Goal: Task Accomplishment & Management: Complete application form

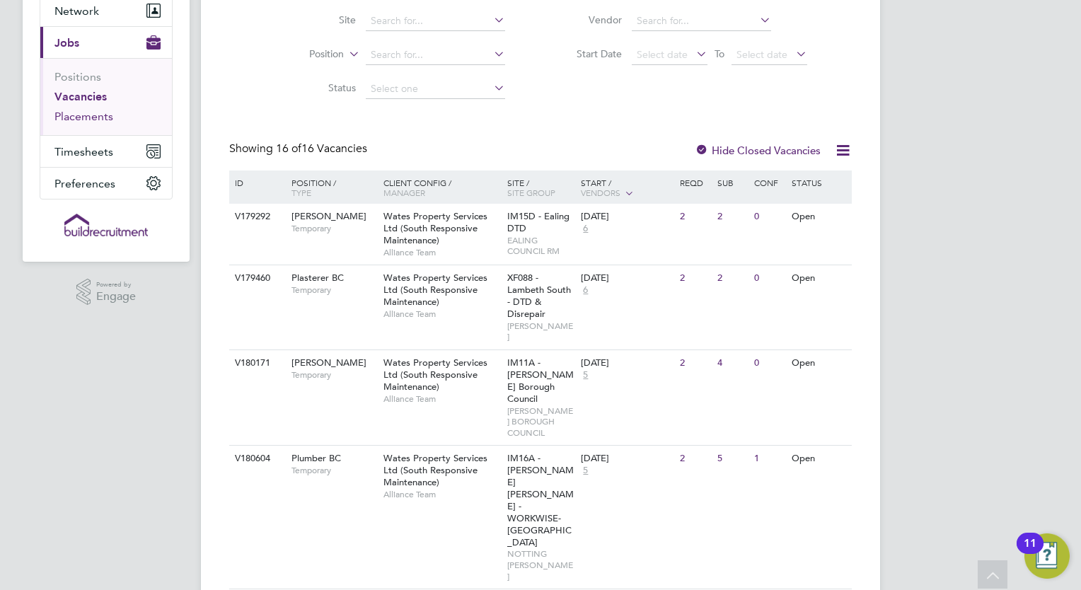
scroll to position [71, 0]
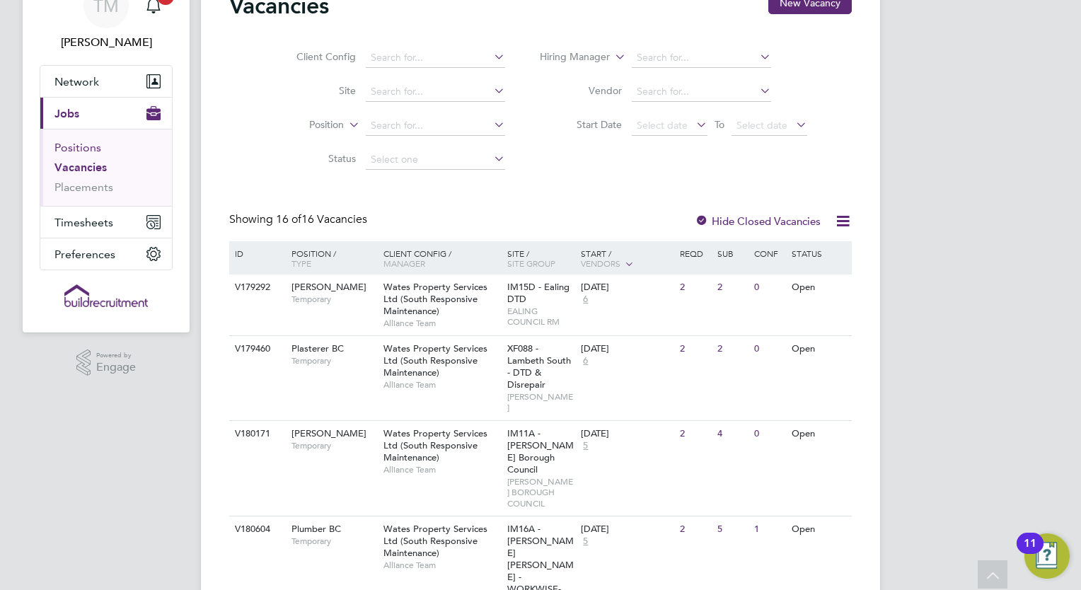
click at [83, 151] on link "Positions" at bounding box center [77, 147] width 47 height 13
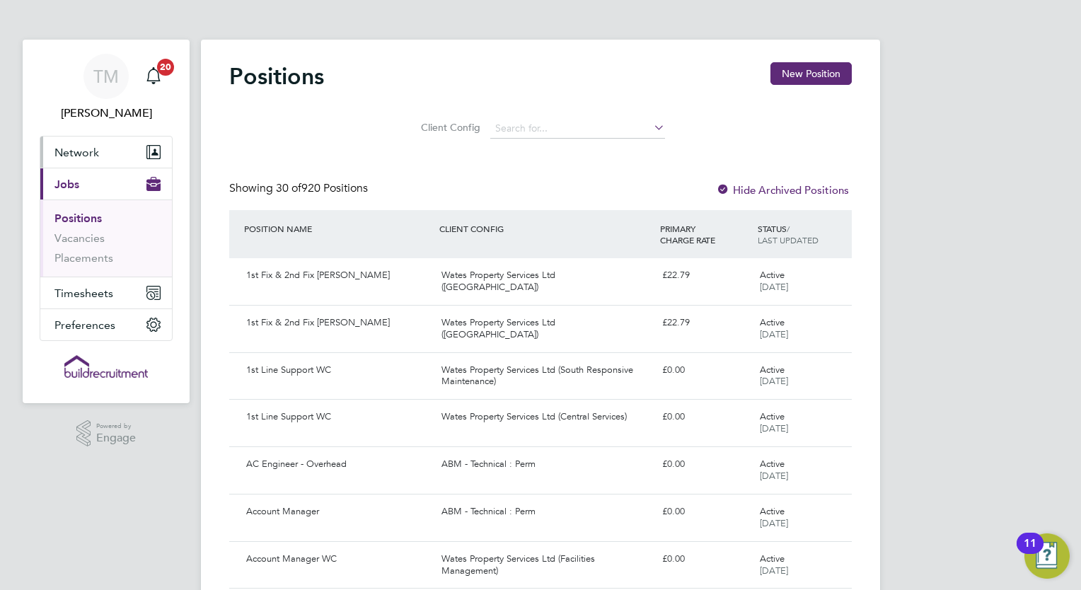
click at [84, 152] on span "Network" at bounding box center [76, 152] width 45 height 13
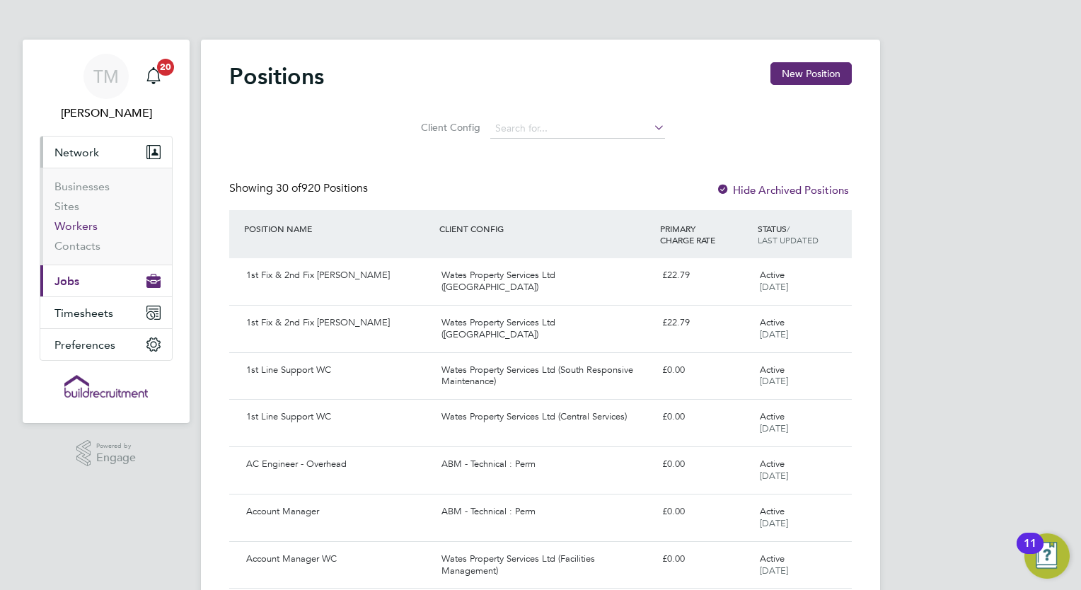
click at [87, 219] on link "Workers" at bounding box center [75, 225] width 43 height 13
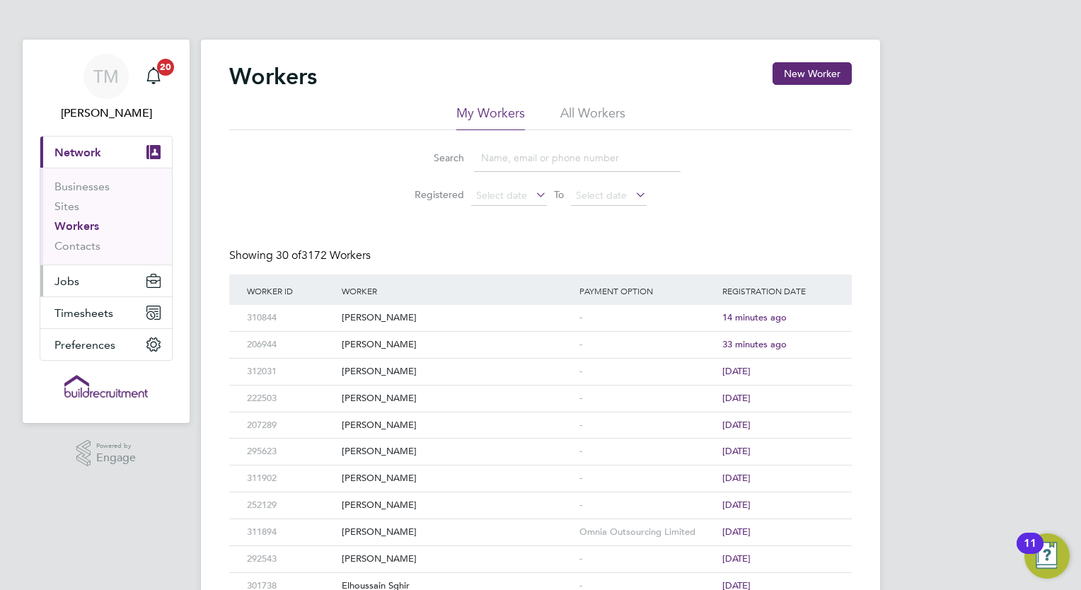
click at [70, 285] on span "Jobs" at bounding box center [66, 281] width 25 height 13
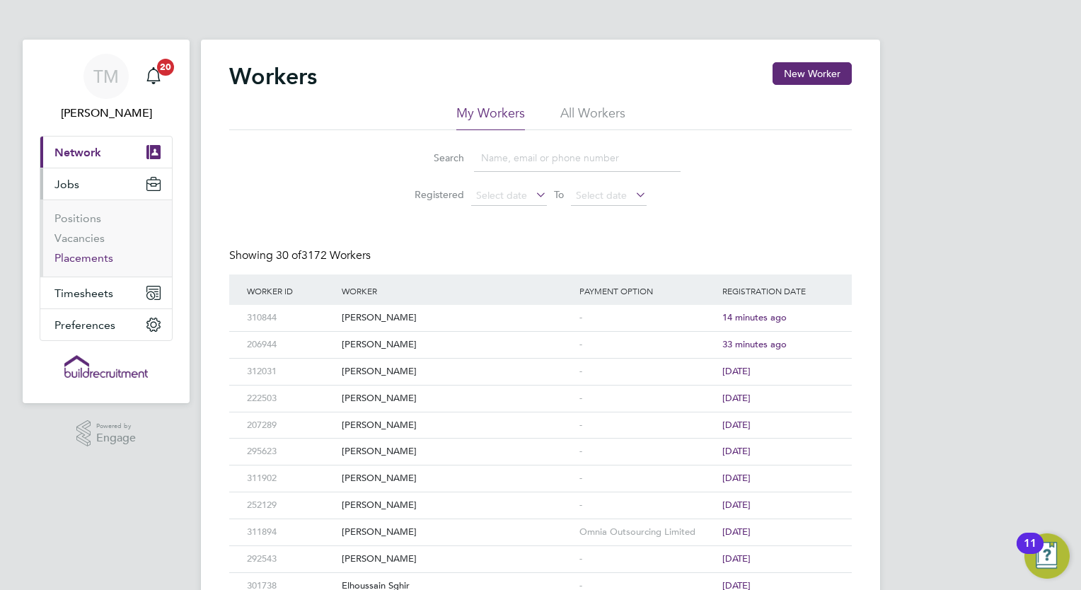
click at [84, 256] on link "Placements" at bounding box center [83, 257] width 59 height 13
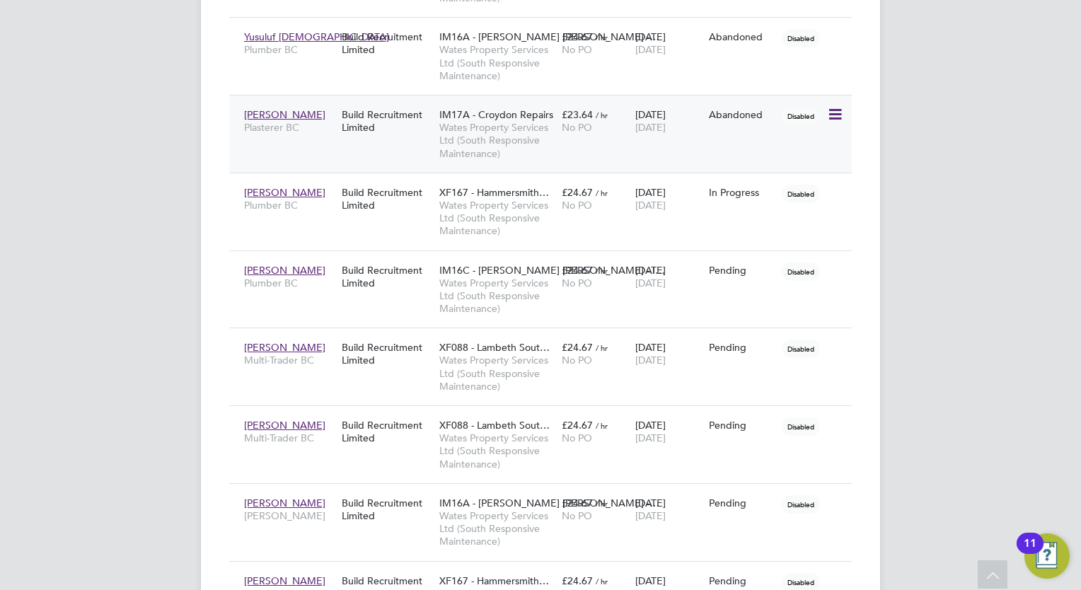
click at [835, 113] on icon at bounding box center [834, 114] width 14 height 17
click at [272, 110] on span "Daniel Taylor" at bounding box center [284, 114] width 81 height 13
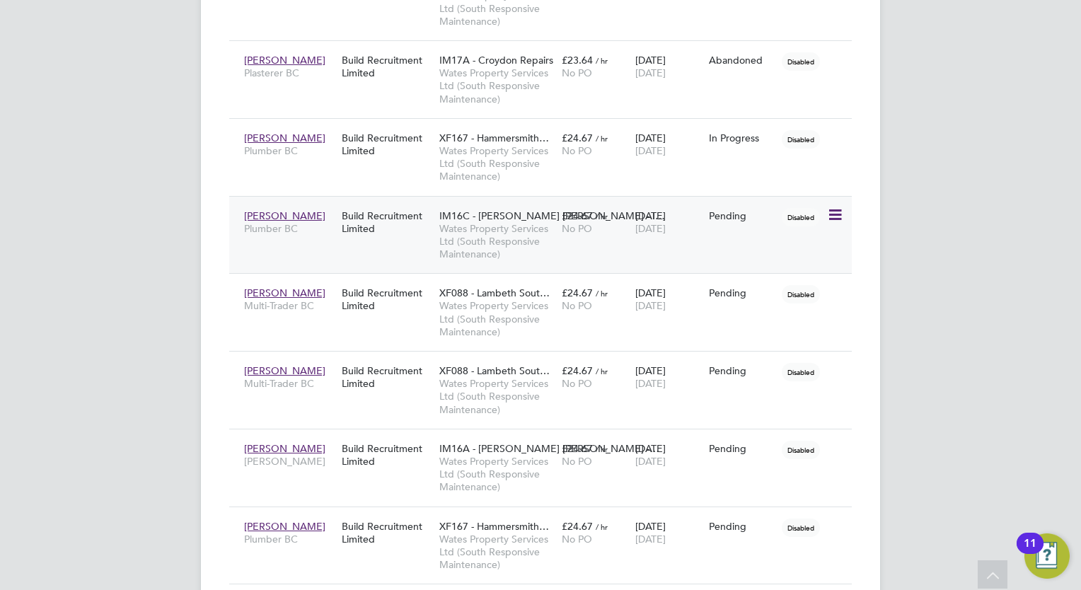
click at [835, 211] on icon at bounding box center [834, 215] width 14 height 17
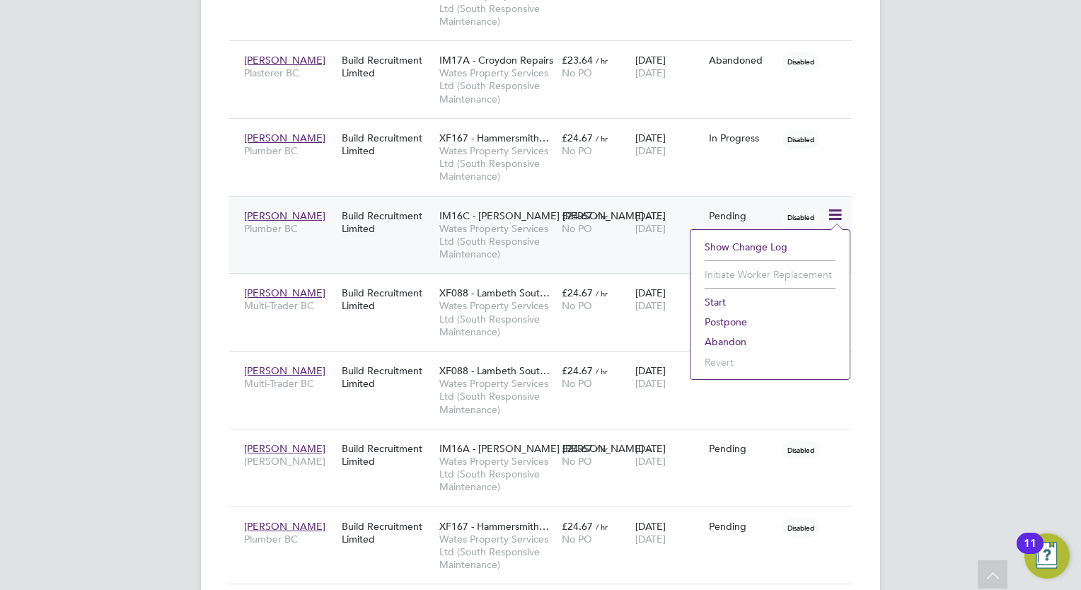
click at [294, 209] on span "[PERSON_NAME]" at bounding box center [284, 215] width 81 height 13
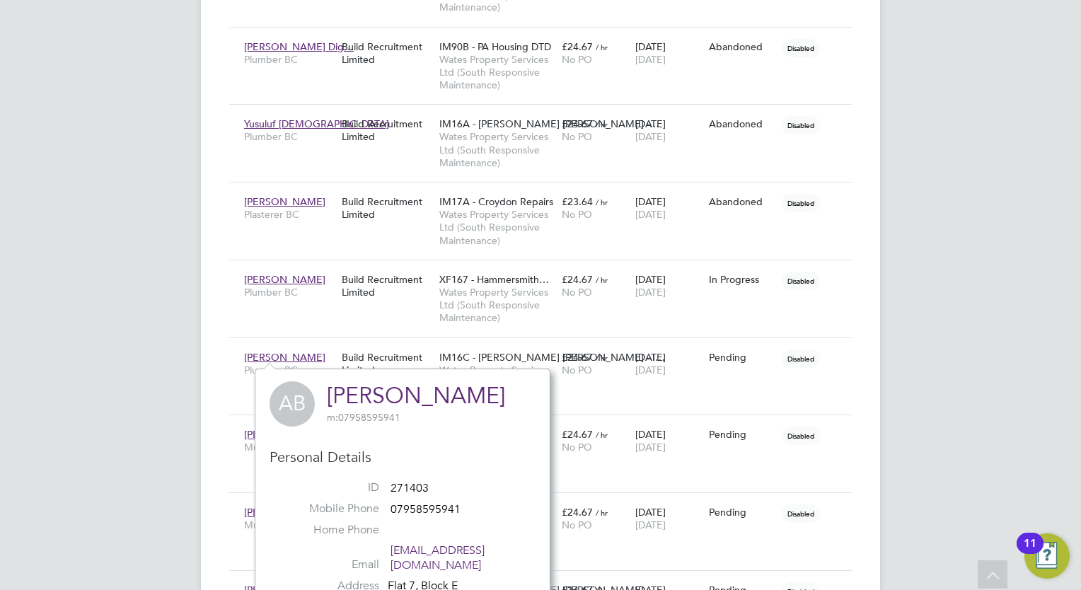
click at [343, 395] on link "[PERSON_NAME]" at bounding box center [416, 396] width 178 height 28
click at [985, 137] on div "TM Tom Morgan Notifications 20 Applications: Network Businesses Sites Workers C…" at bounding box center [540, 57] width 1081 height 1780
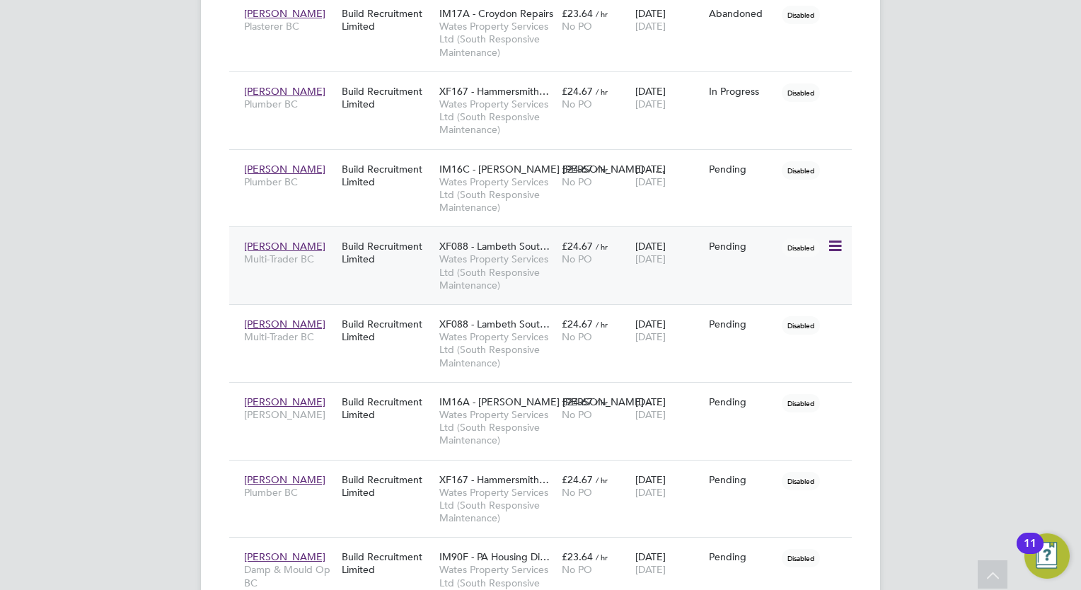
scroll to position [1045, 0]
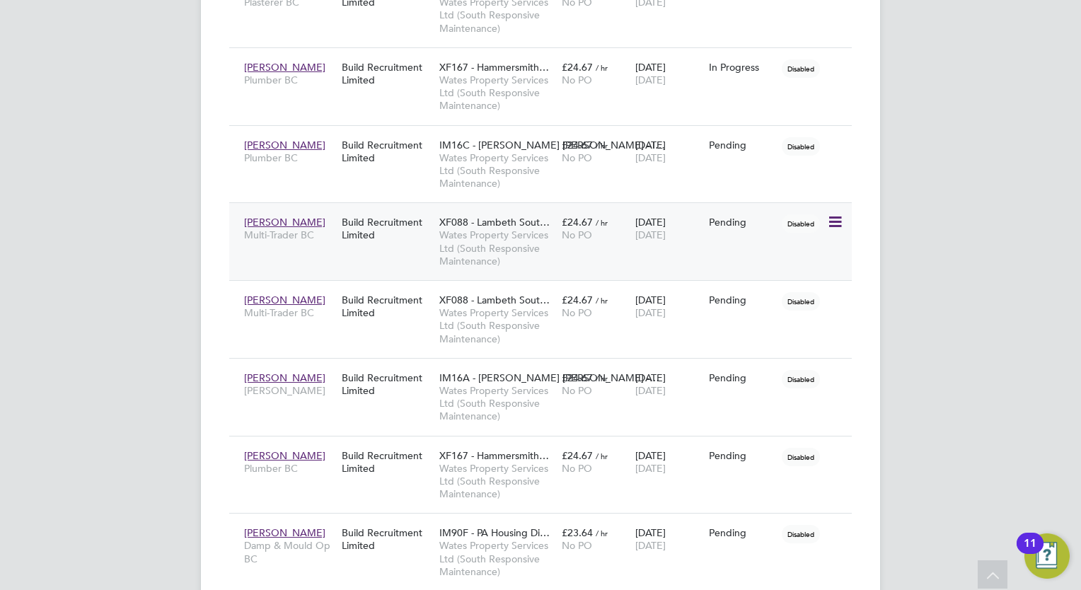
click at [832, 220] on icon at bounding box center [834, 222] width 14 height 17
click at [386, 225] on div "Build Recruitment Limited" at bounding box center [387, 229] width 98 height 40
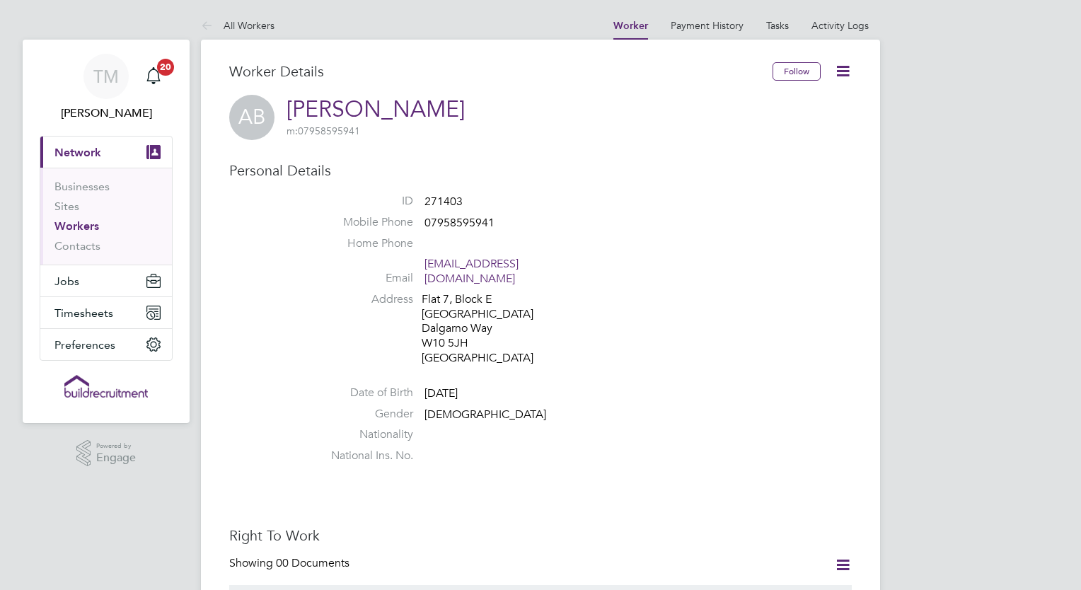
click at [844, 67] on icon at bounding box center [843, 71] width 18 height 18
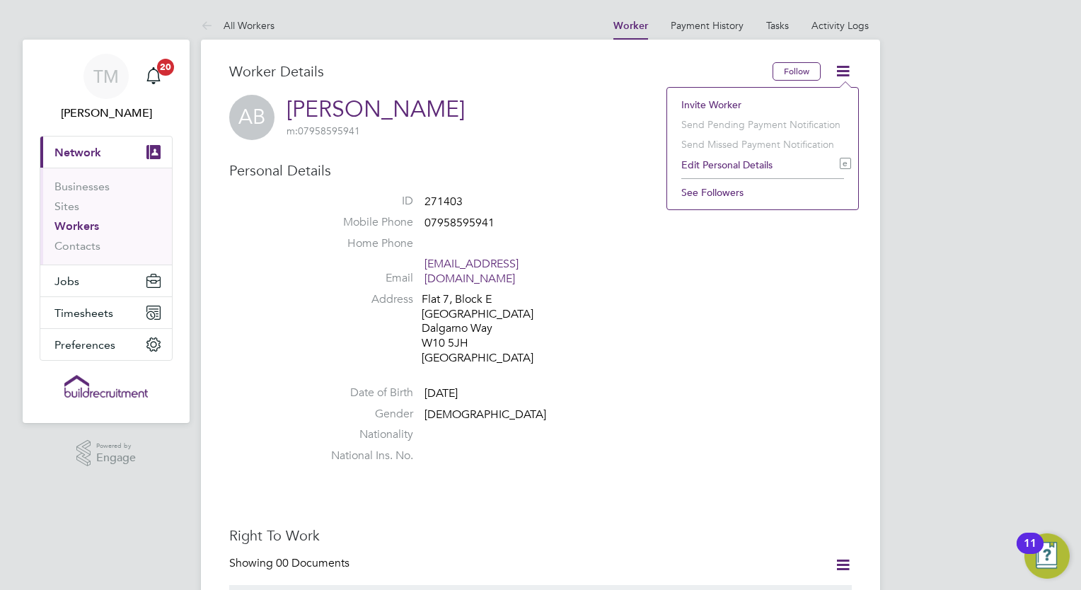
click at [769, 165] on li "Edit Personal Details e" at bounding box center [762, 165] width 177 height 20
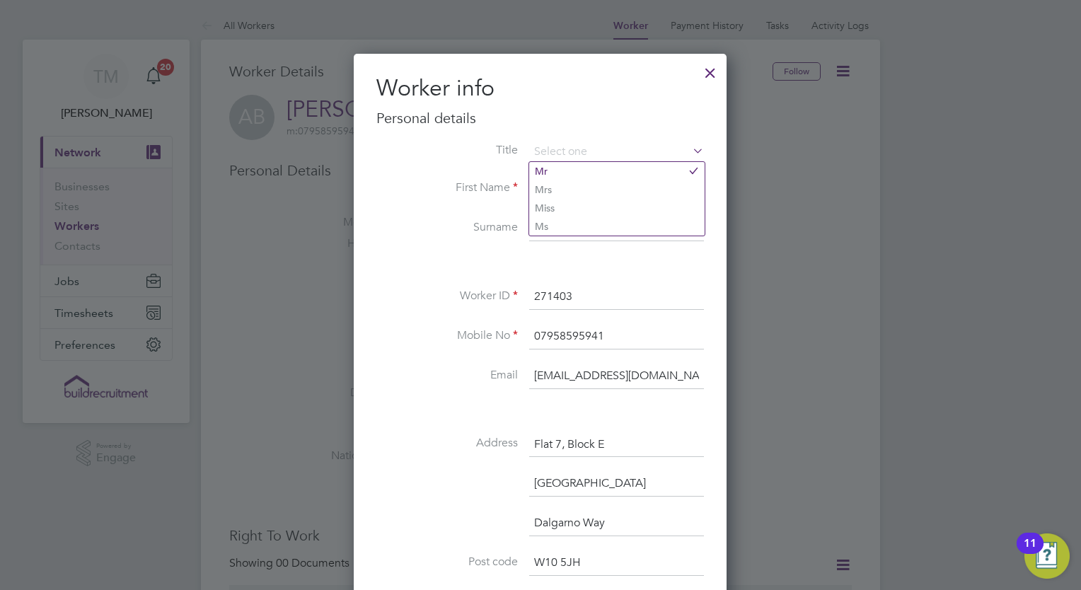
click at [710, 71] on div at bounding box center [710, 69] width 25 height 25
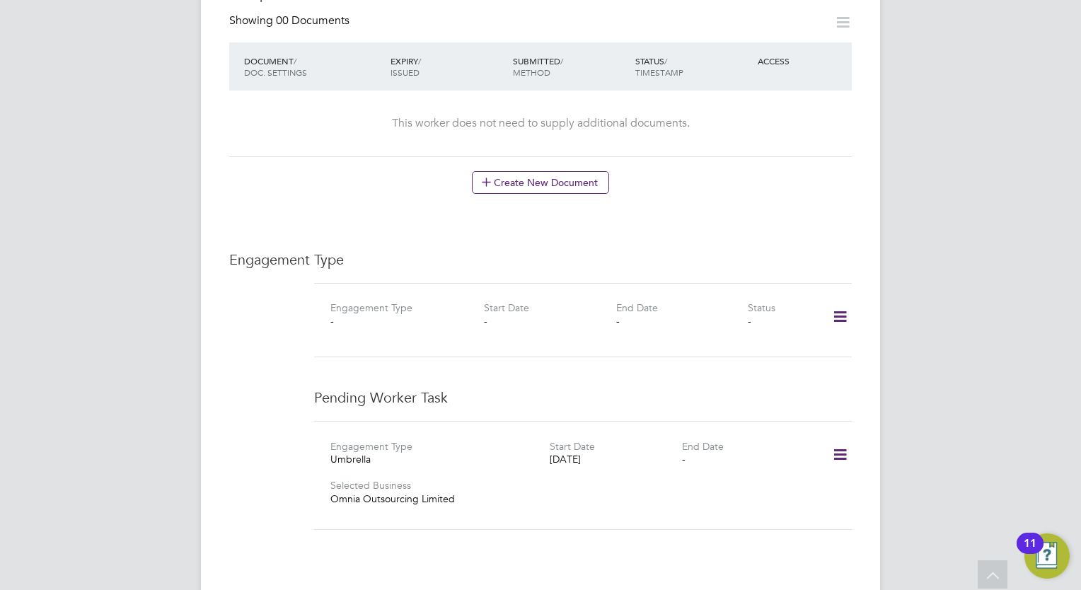
scroll to position [779, 0]
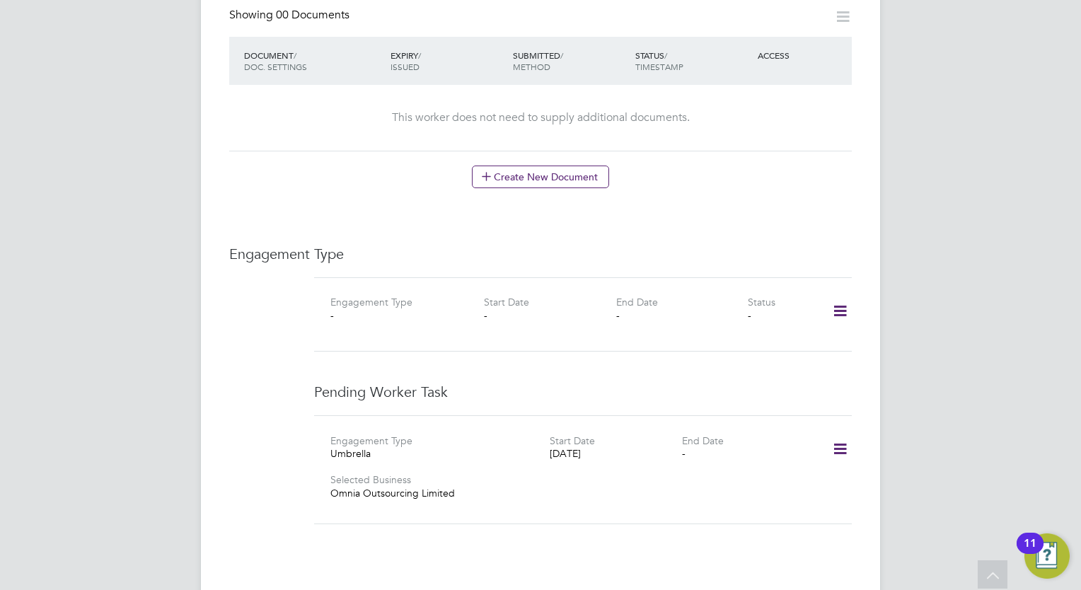
click at [856, 290] on div "Worker Details Follow AB Albeer Bonee m: 07958595941 Personal Details ID 271403…" at bounding box center [540, 60] width 679 height 1599
click at [838, 299] on icon at bounding box center [840, 311] width 25 height 33
click at [769, 360] on li "Add Engagement Type" at bounding box center [768, 358] width 161 height 20
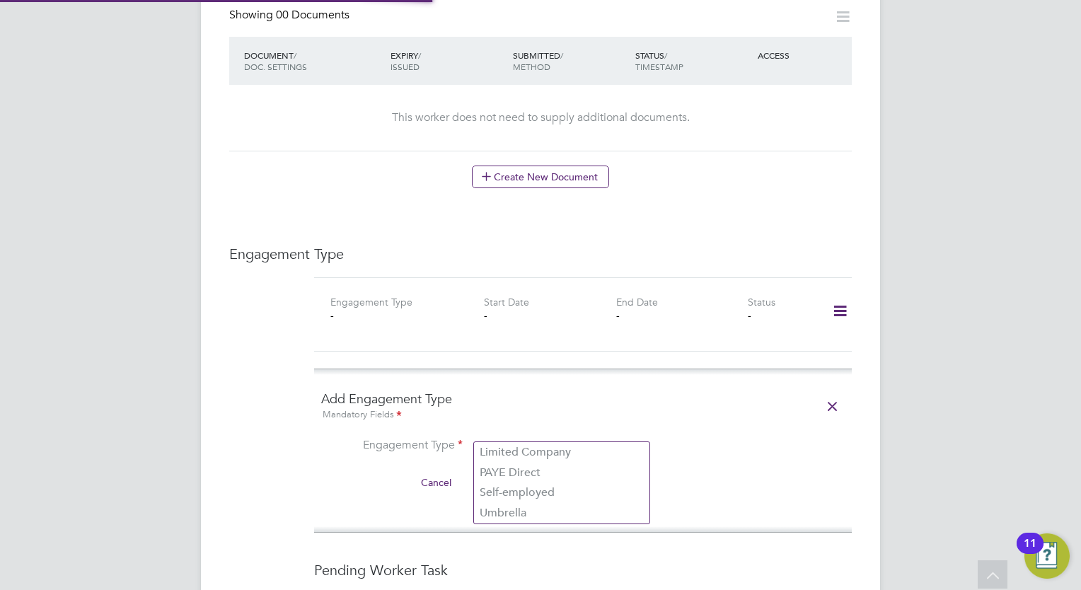
click at [582, 437] on input at bounding box center [561, 447] width 175 height 20
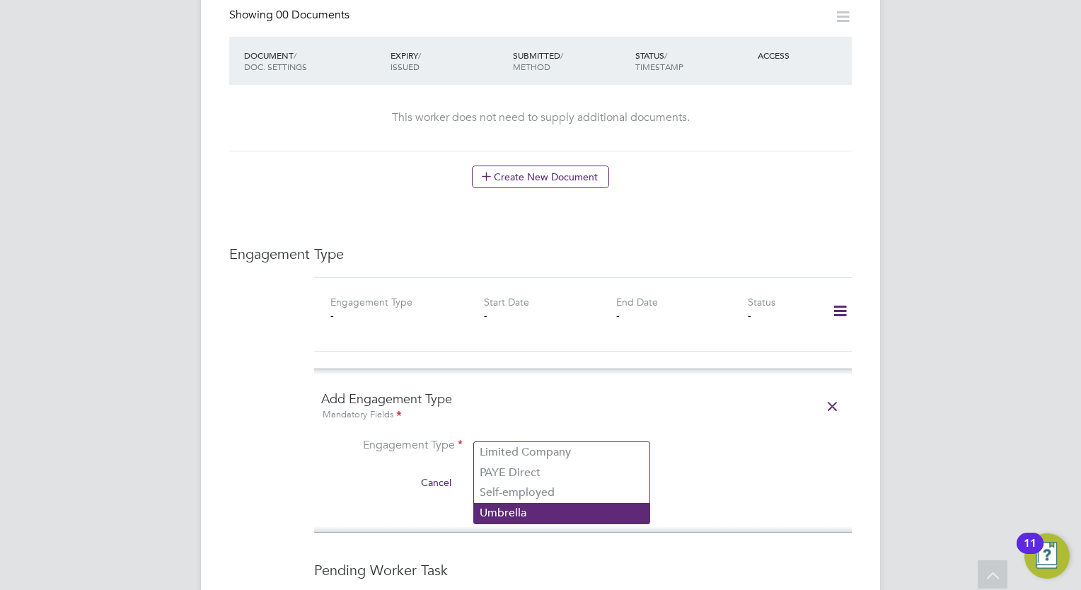
click at [525, 509] on li "Umbrella" at bounding box center [562, 513] width 176 height 21
type input "Umbrella"
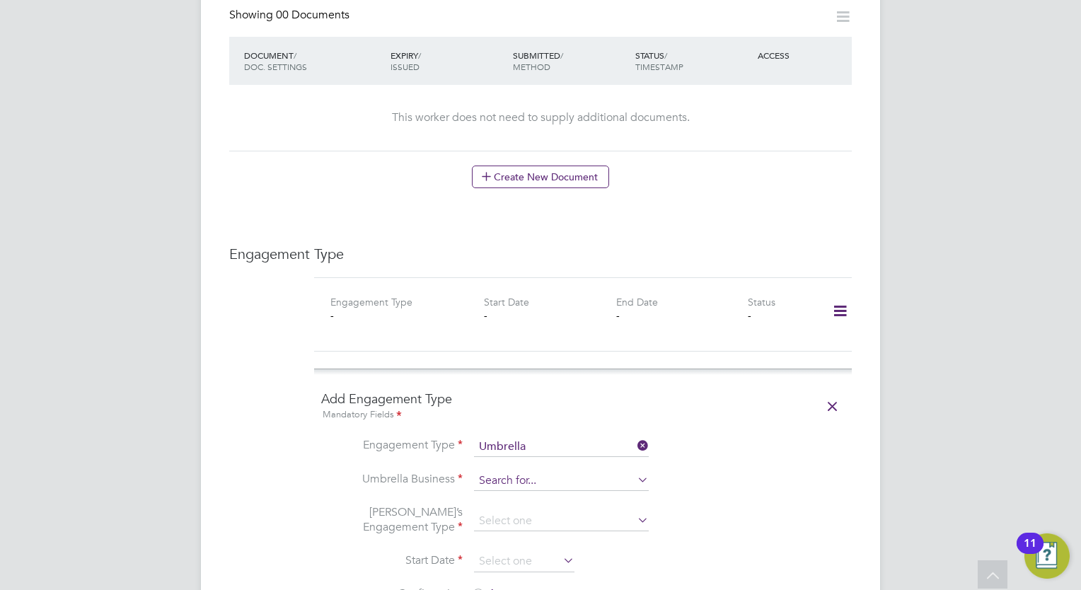
click at [533, 471] on input at bounding box center [561, 481] width 175 height 20
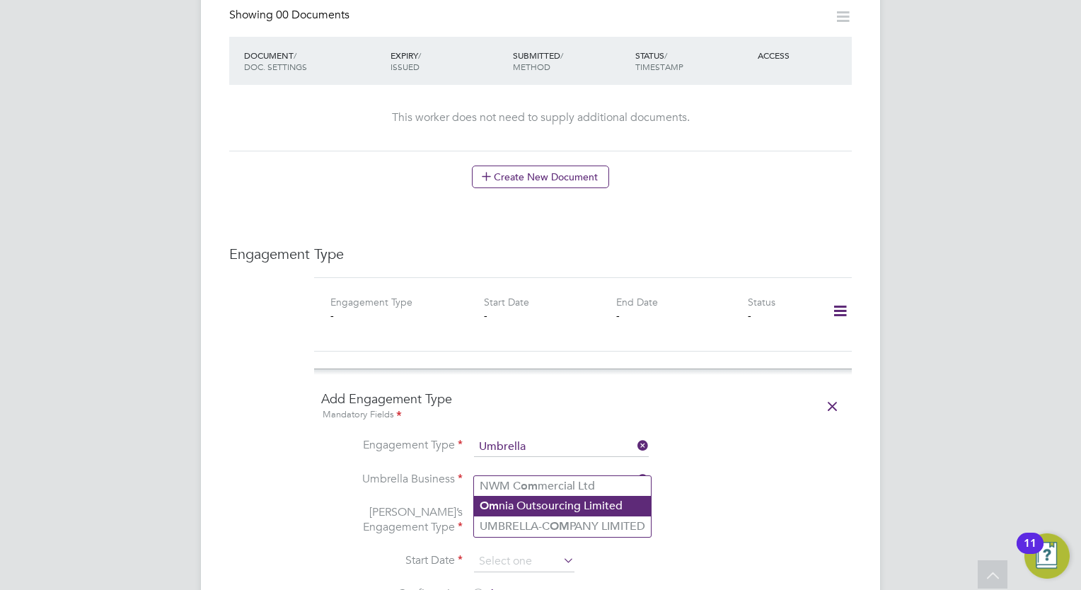
click at [529, 507] on li "Om nia Outsourcing Limited" at bounding box center [562, 506] width 177 height 21
type input "Omnia Outsourcing Limited"
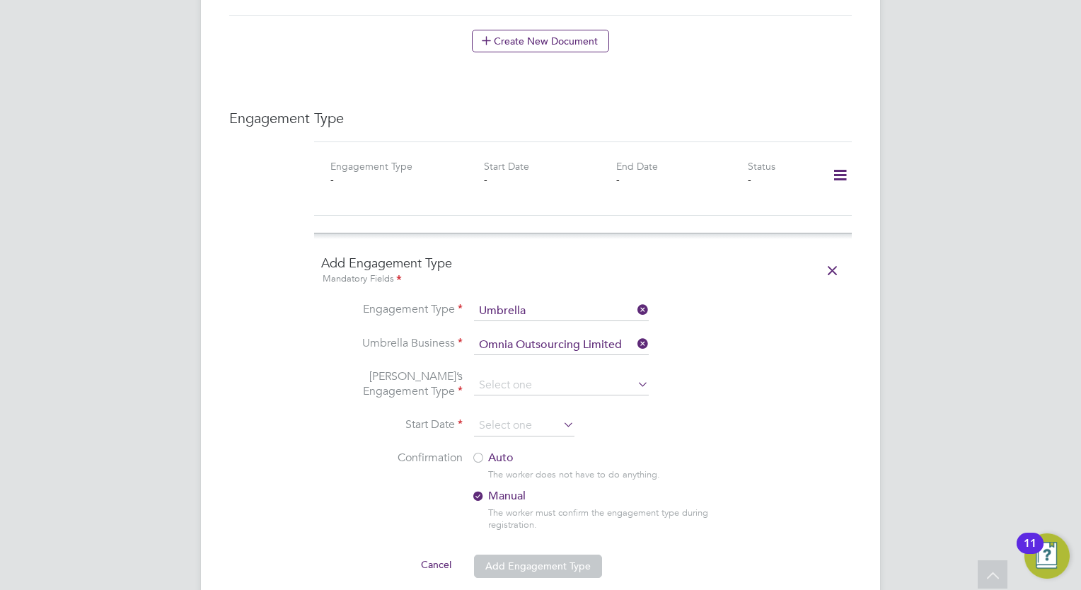
scroll to position [920, 0]
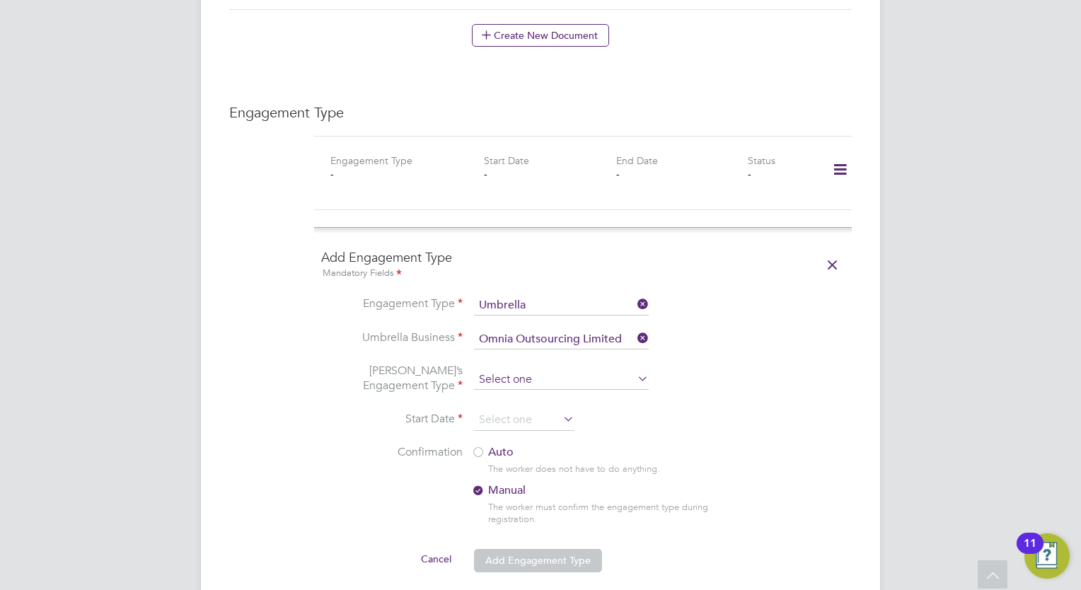
click at [579, 370] on input at bounding box center [561, 380] width 175 height 20
click at [538, 405] on li "CIS Self-employed" at bounding box center [562, 405] width 176 height 21
type input "CIS Self-employed"
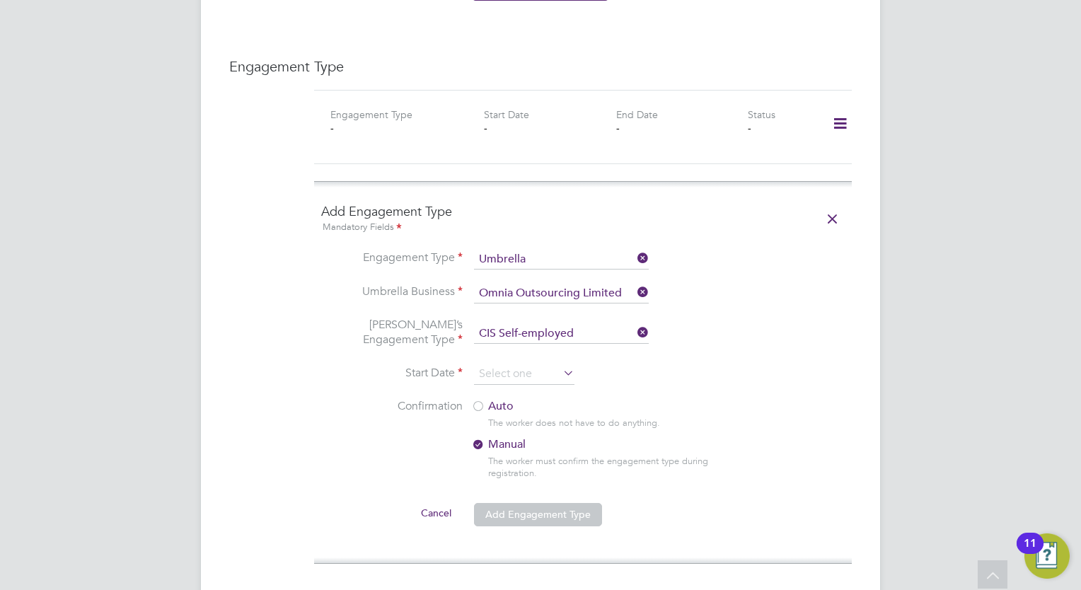
scroll to position [991, 0]
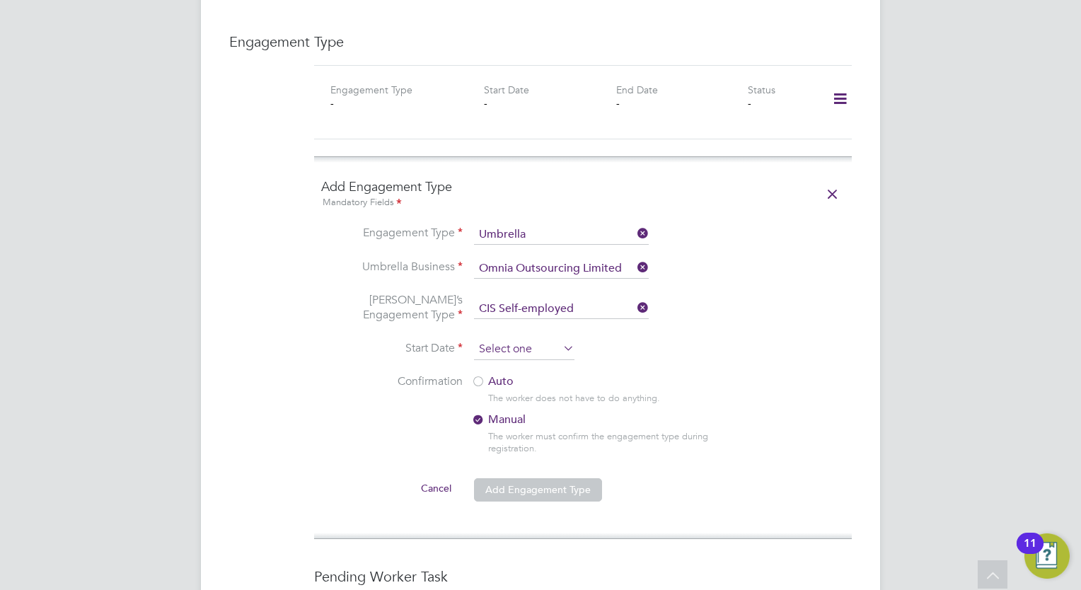
click at [560, 339] on input at bounding box center [524, 349] width 100 height 21
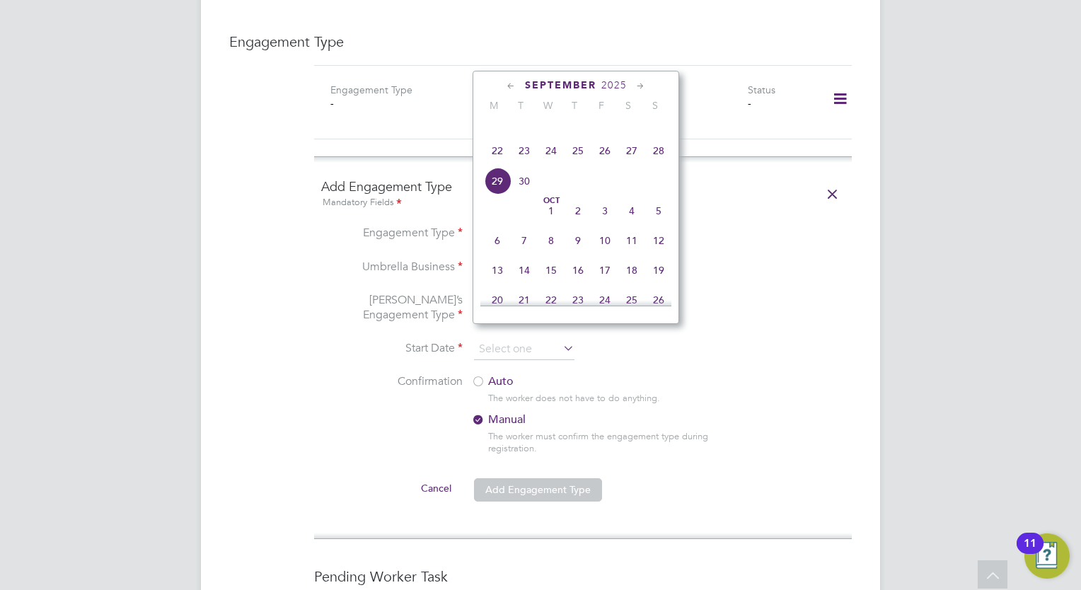
click at [495, 164] on span "22" at bounding box center [497, 150] width 27 height 27
type input "22 Sep 2025"
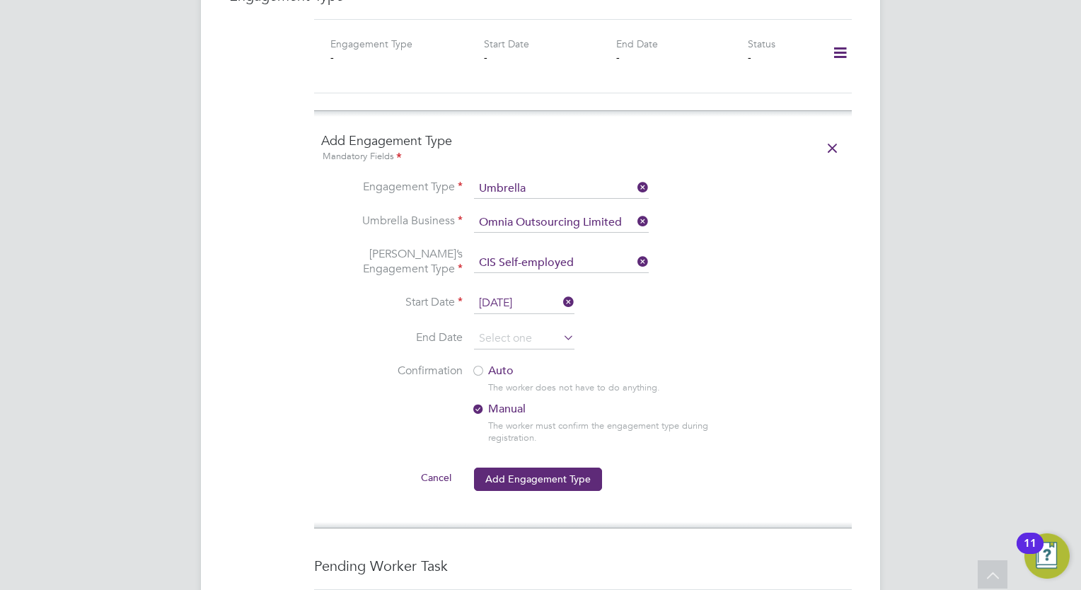
scroll to position [1062, 0]
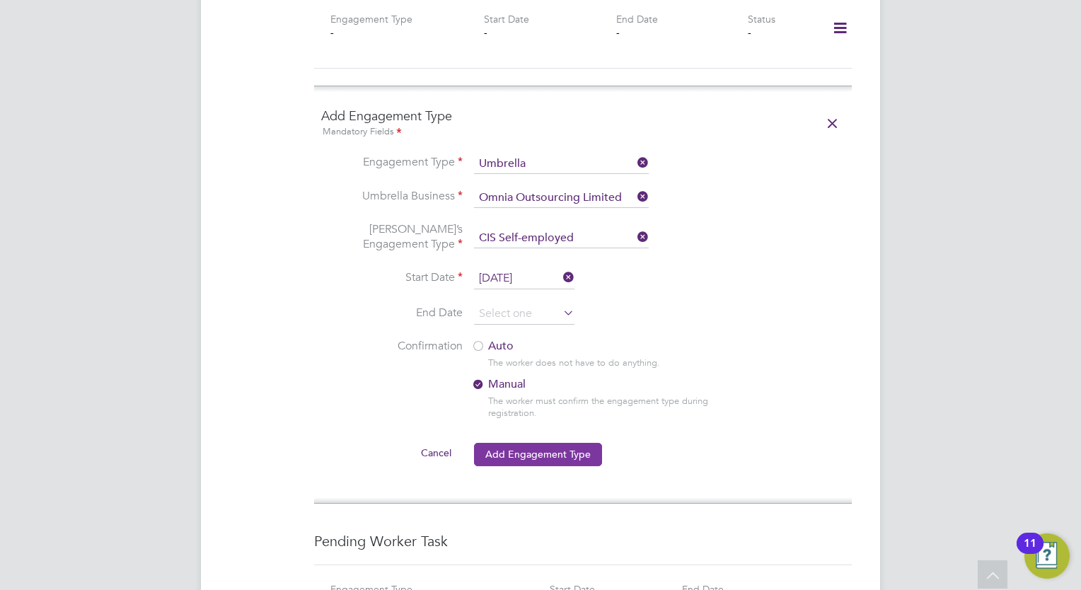
click at [580, 443] on button "Add Engagement Type" at bounding box center [538, 454] width 128 height 23
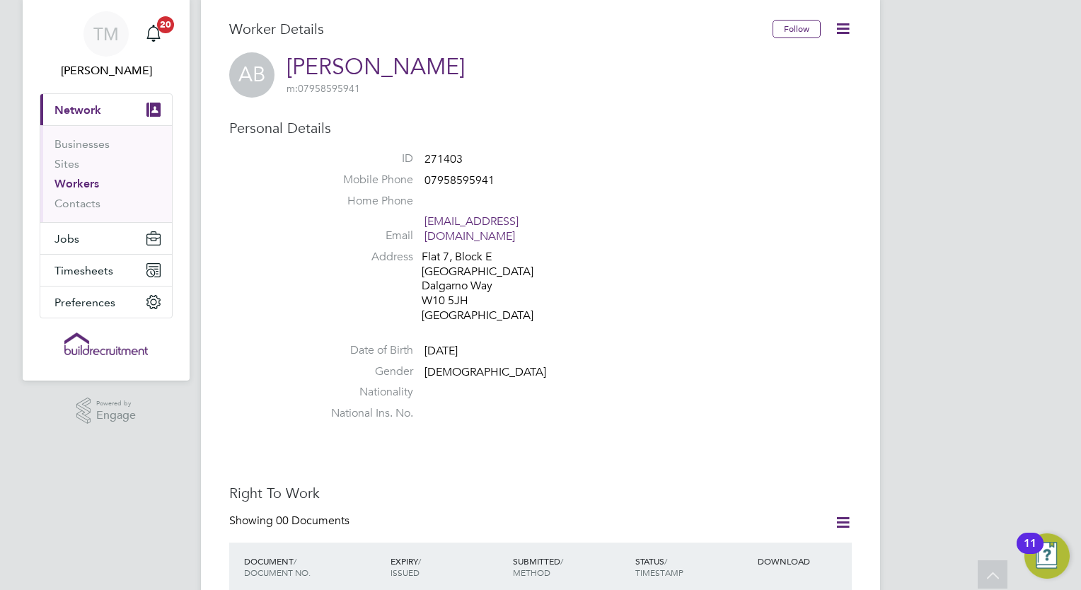
scroll to position [0, 0]
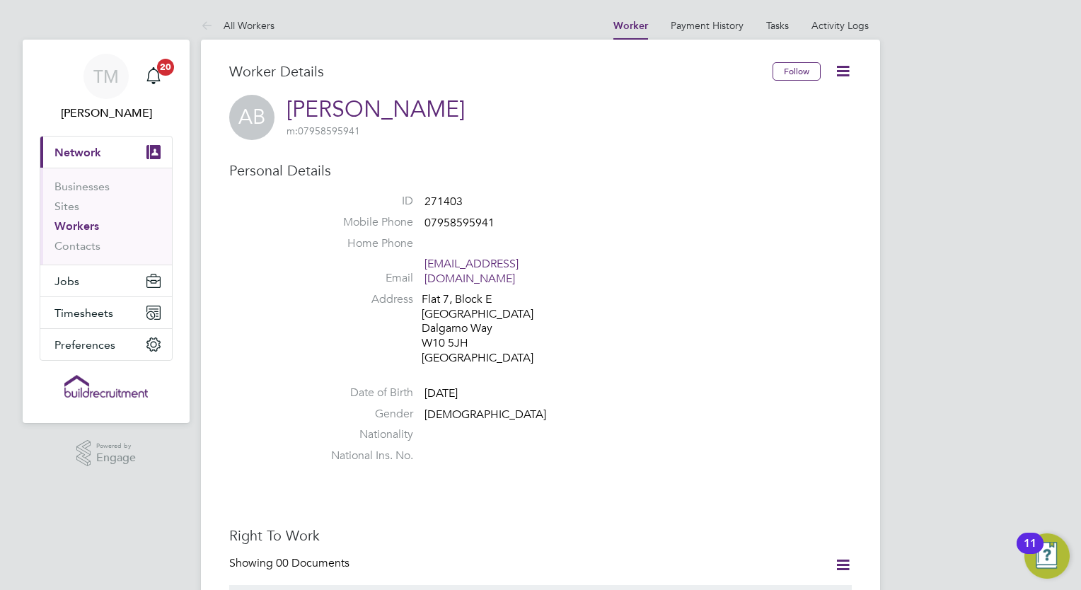
click at [80, 222] on link "Workers" at bounding box center [76, 225] width 45 height 13
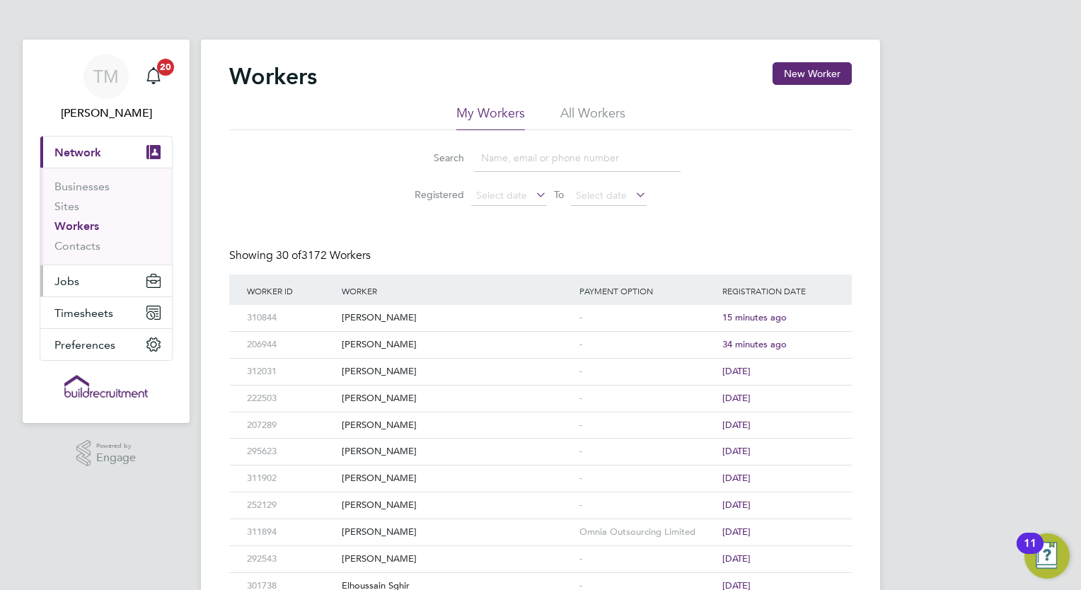
click at [71, 283] on span "Jobs" at bounding box center [66, 281] width 25 height 13
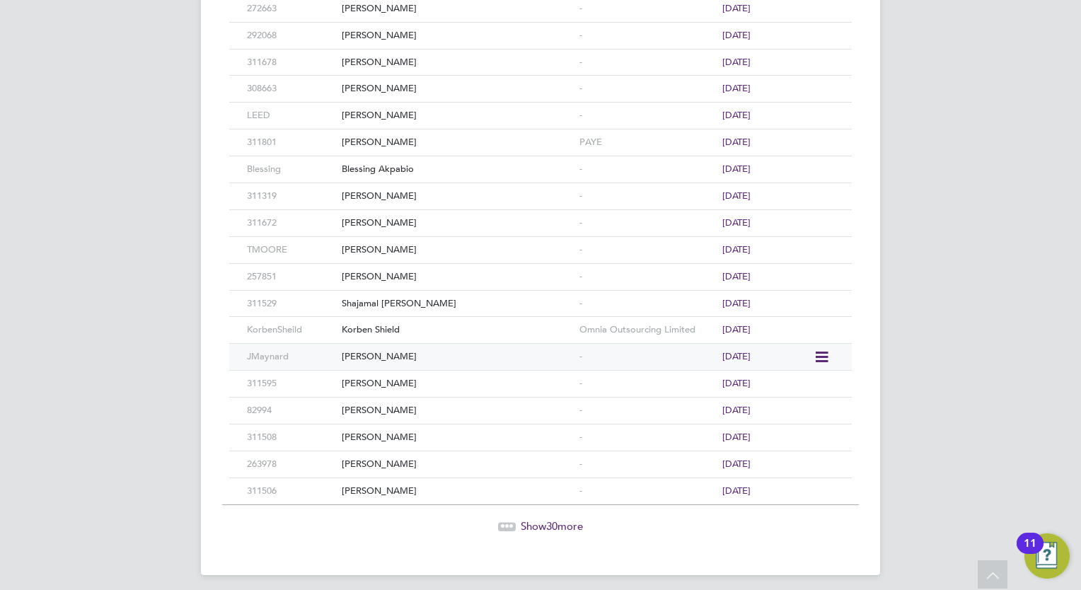
scroll to position [607, 0]
click at [538, 517] on span "Show 30 more" at bounding box center [552, 523] width 62 height 13
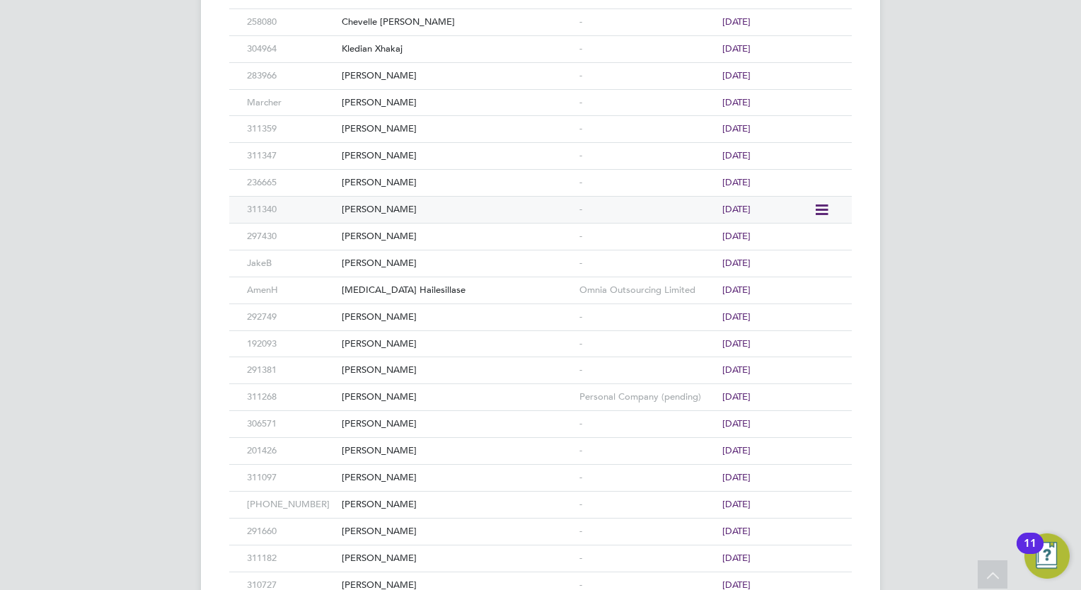
scroll to position [1386, 0]
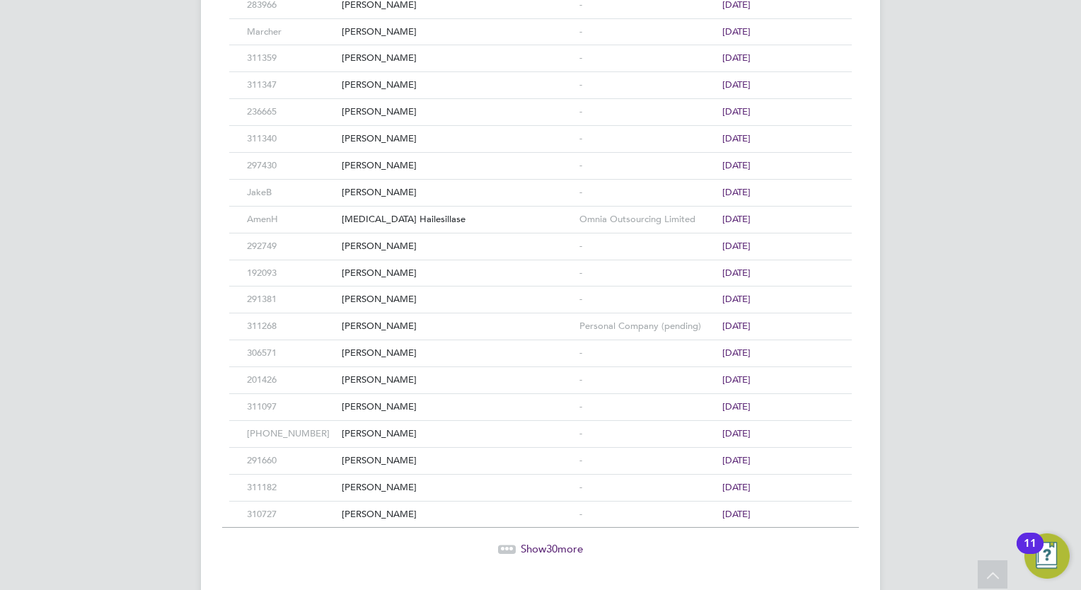
click at [546, 544] on span "30" at bounding box center [551, 548] width 11 height 13
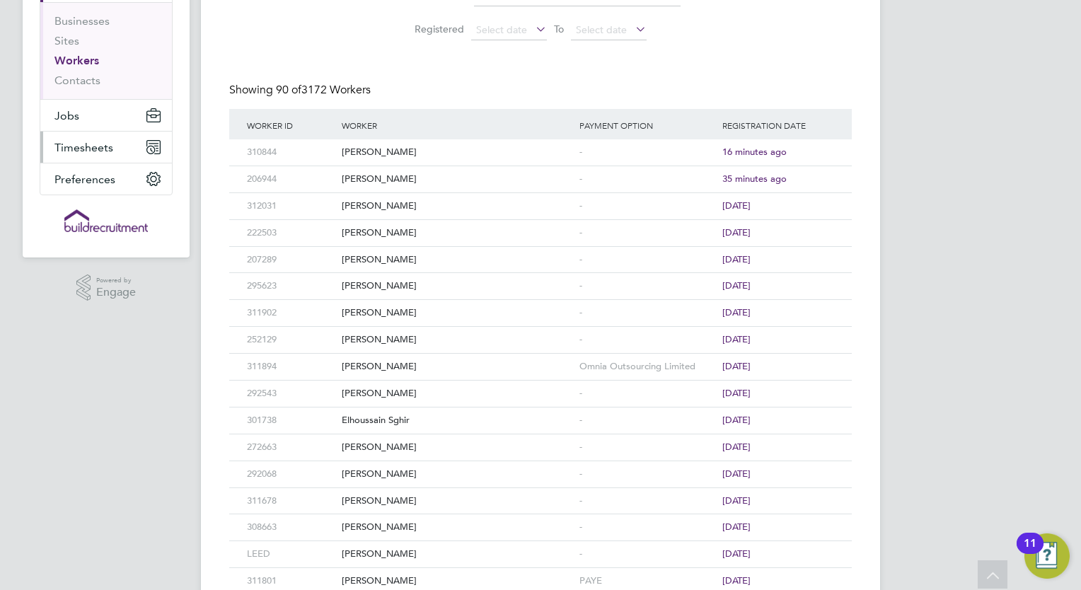
scroll to position [0, 0]
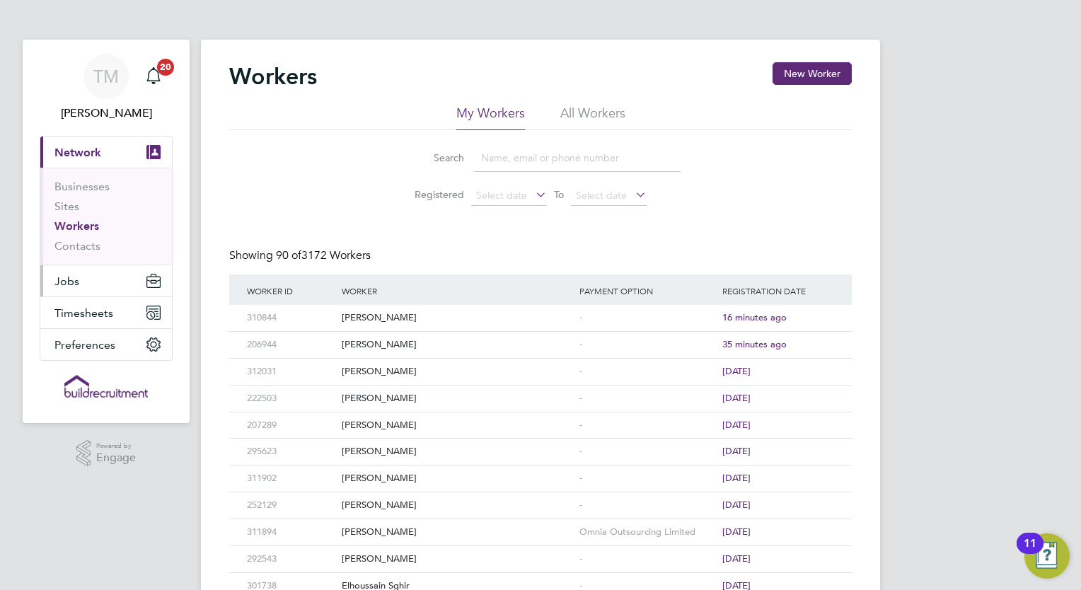
click at [73, 275] on span "Jobs" at bounding box center [66, 281] width 25 height 13
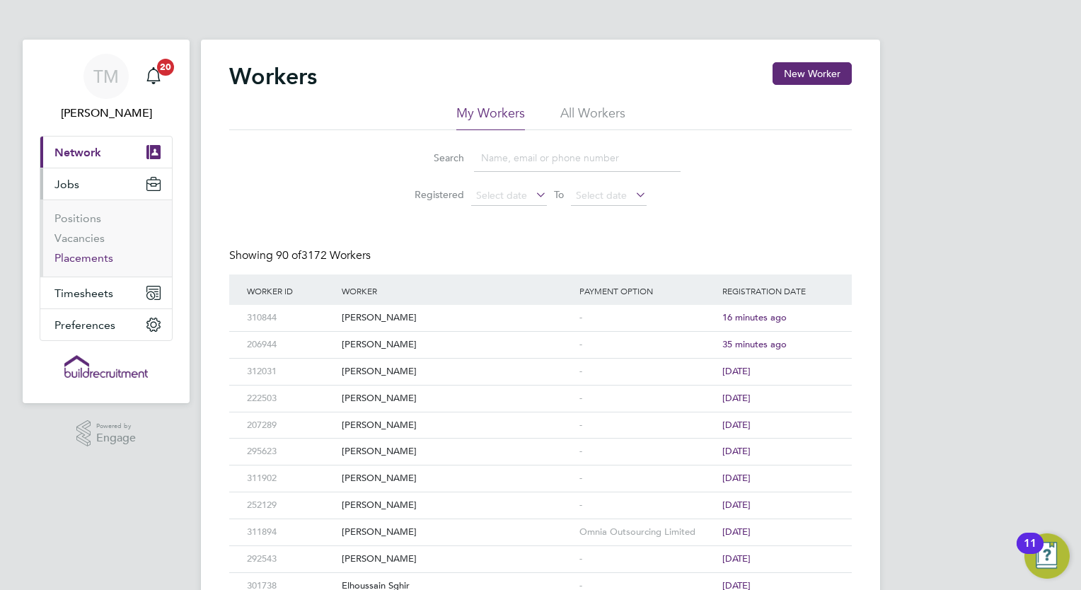
click at [91, 255] on link "Placements" at bounding box center [83, 257] width 59 height 13
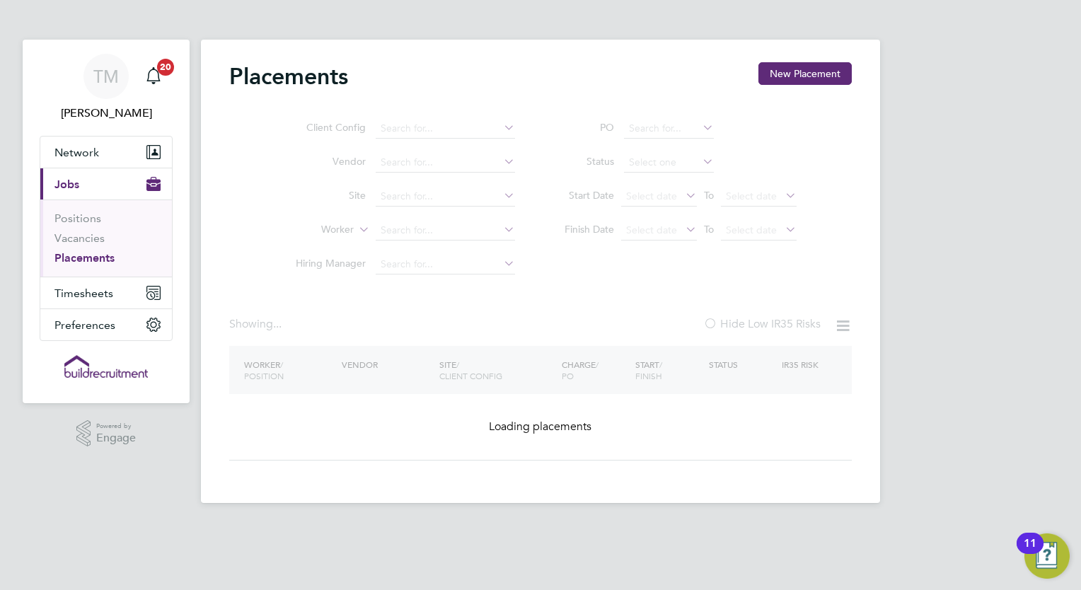
click at [921, 224] on div "TM Tom Morgan Notifications 20 Applications: Network Businesses Sites Workers C…" at bounding box center [540, 263] width 1081 height 526
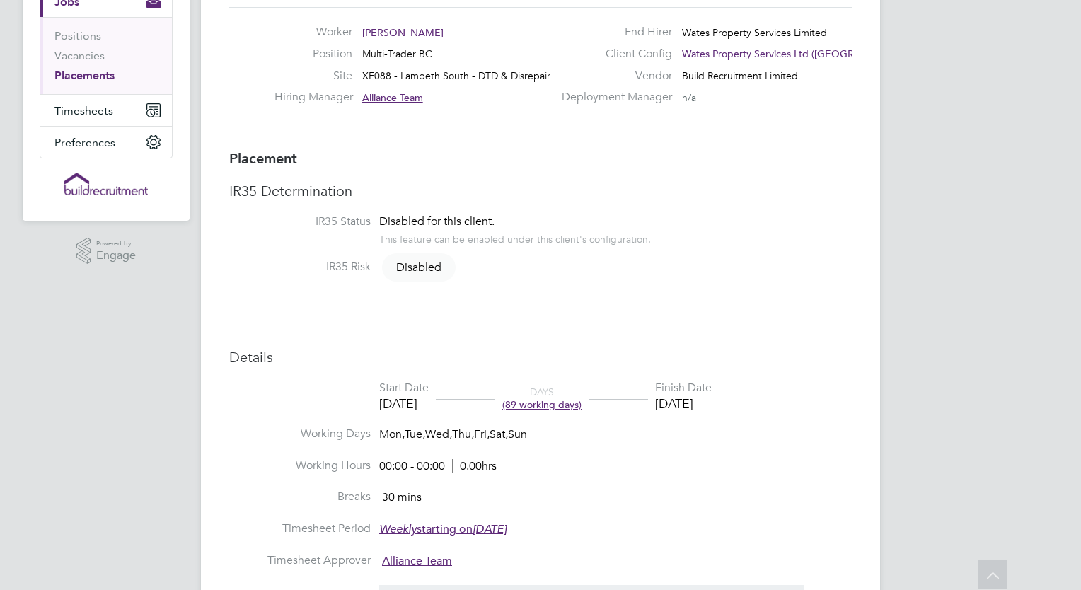
scroll to position [142, 0]
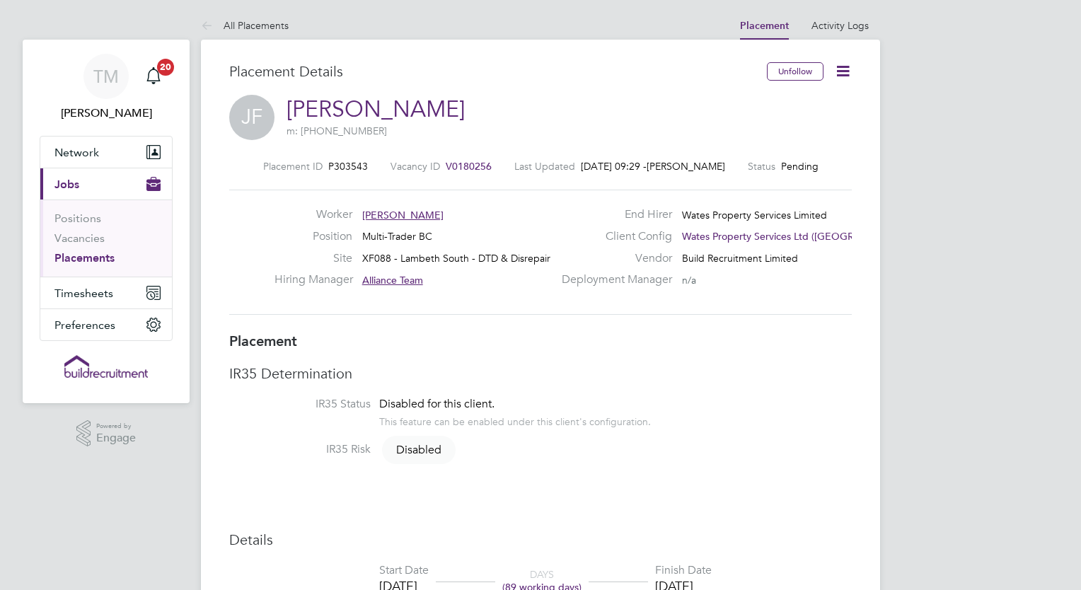
click at [849, 72] on icon at bounding box center [843, 71] width 18 height 18
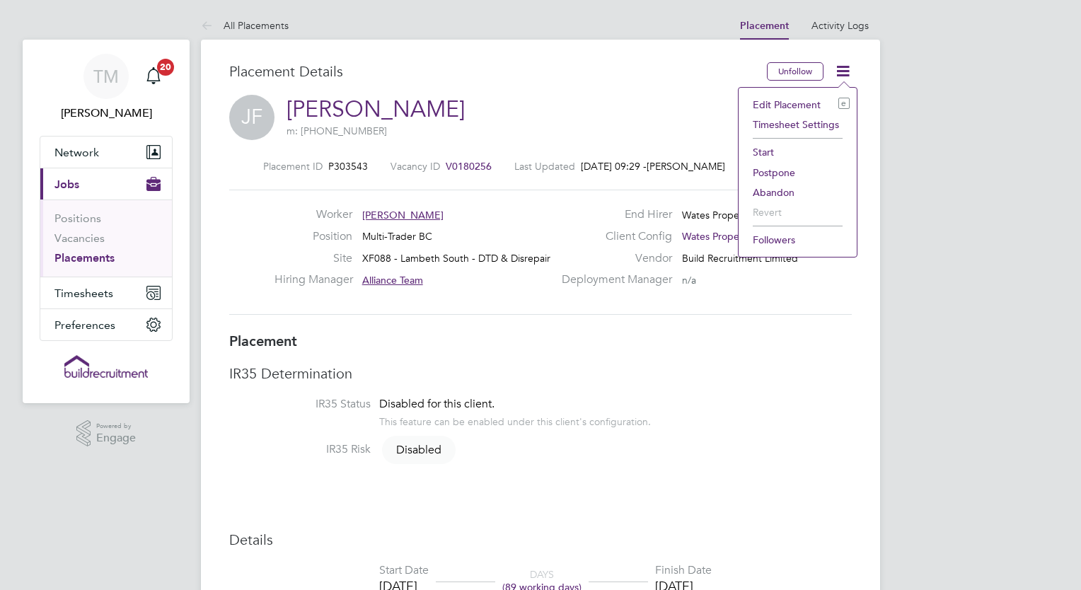
click at [568, 311] on div "Worker [PERSON_NAME] Position Multi-Trader BC Site XF088 - Lambeth South - DTD …" at bounding box center [540, 252] width 623 height 125
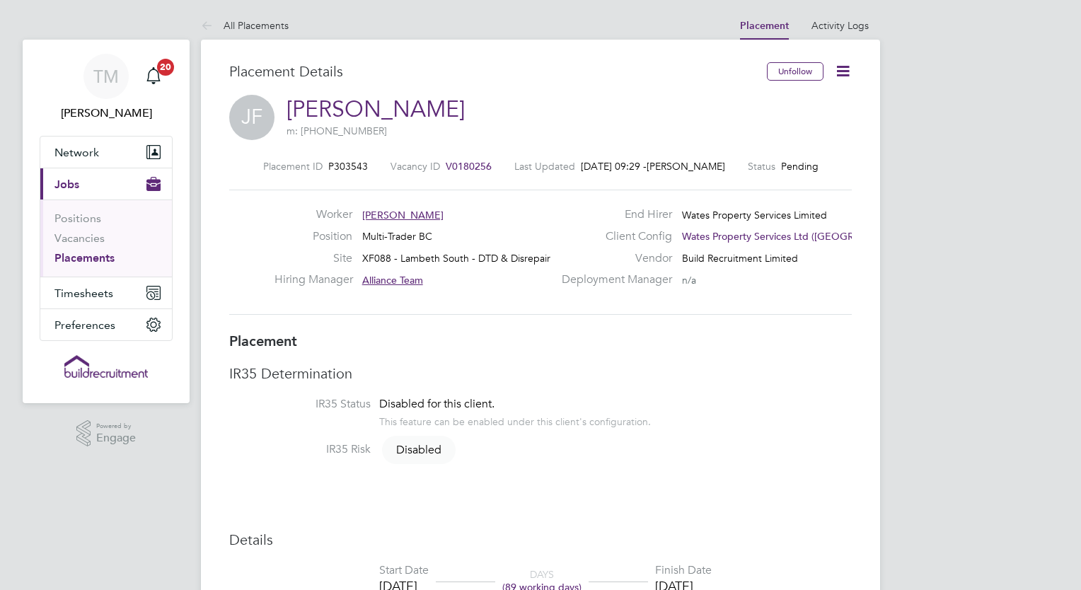
click at [364, 113] on link "[PERSON_NAME]" at bounding box center [376, 110] width 178 height 28
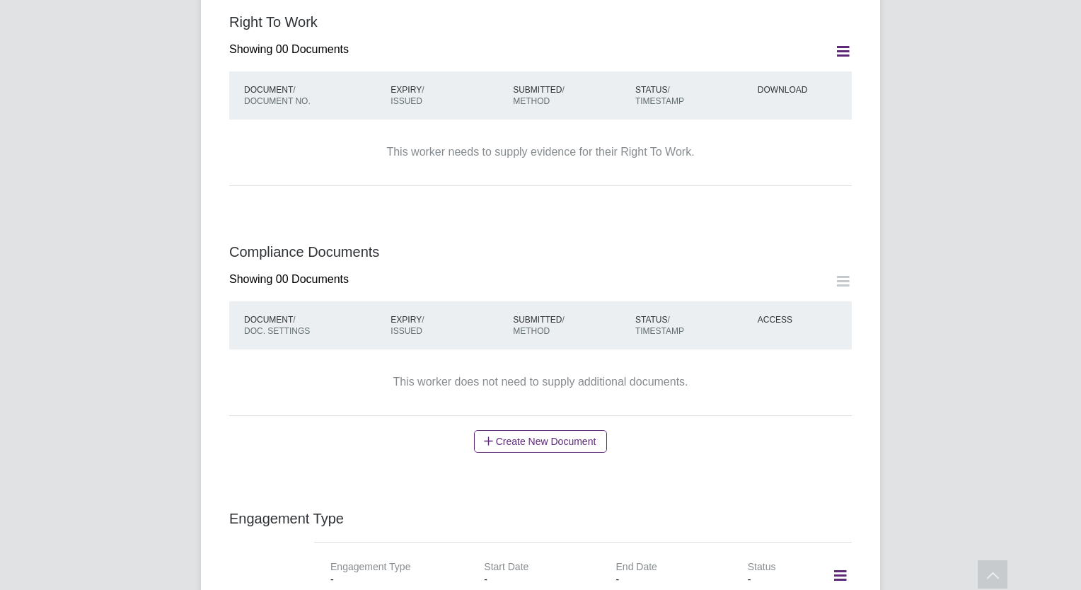
scroll to position [779, 0]
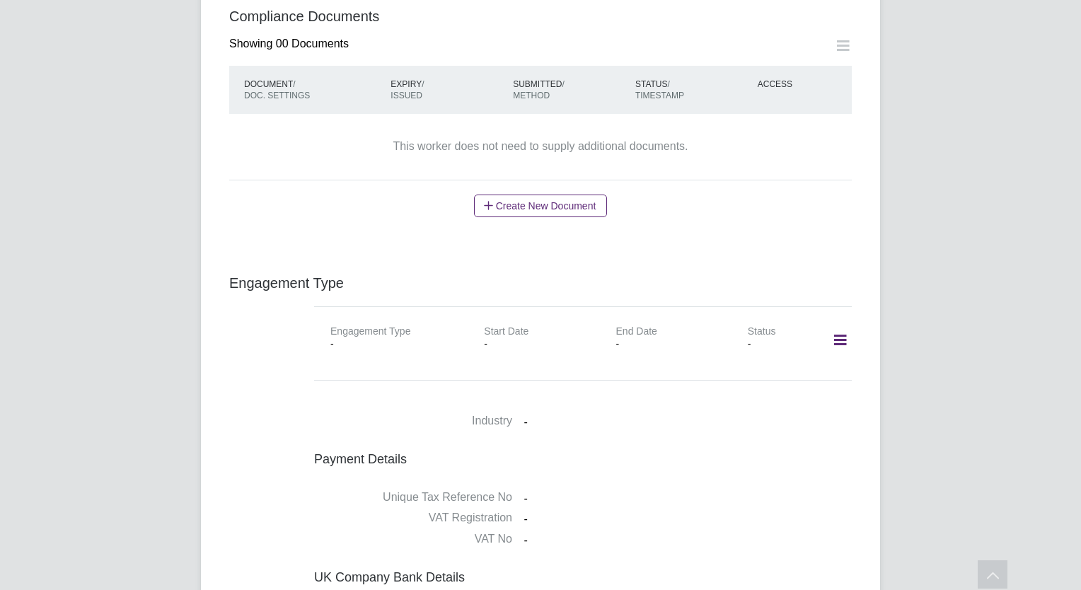
click at [846, 324] on icon at bounding box center [840, 340] width 25 height 33
click at [771, 355] on li "Add Engagement Type" at bounding box center [767, 358] width 159 height 20
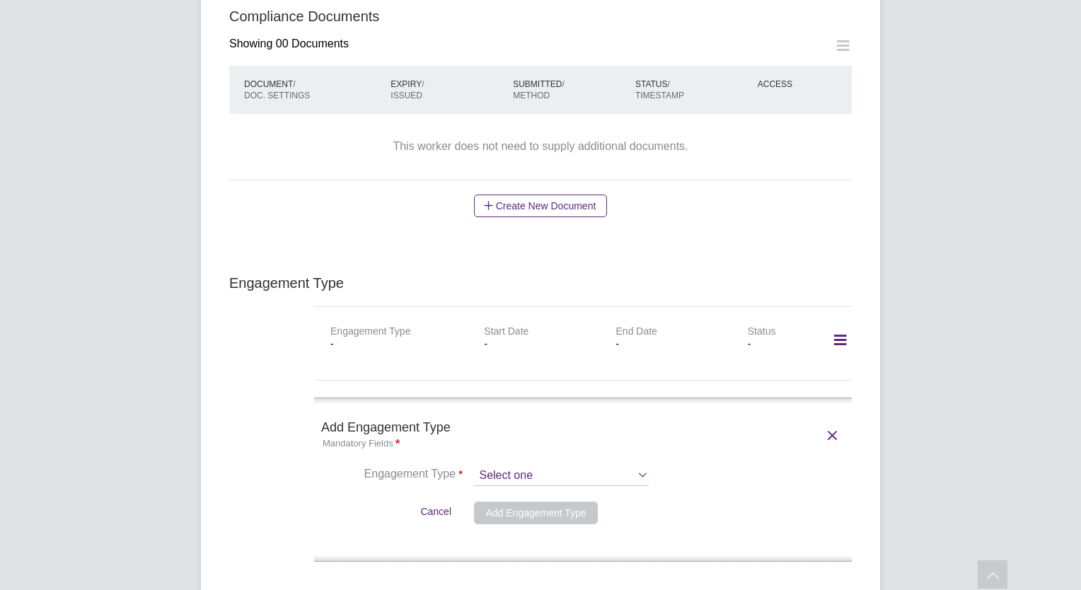
click at [571, 466] on input at bounding box center [561, 476] width 175 height 20
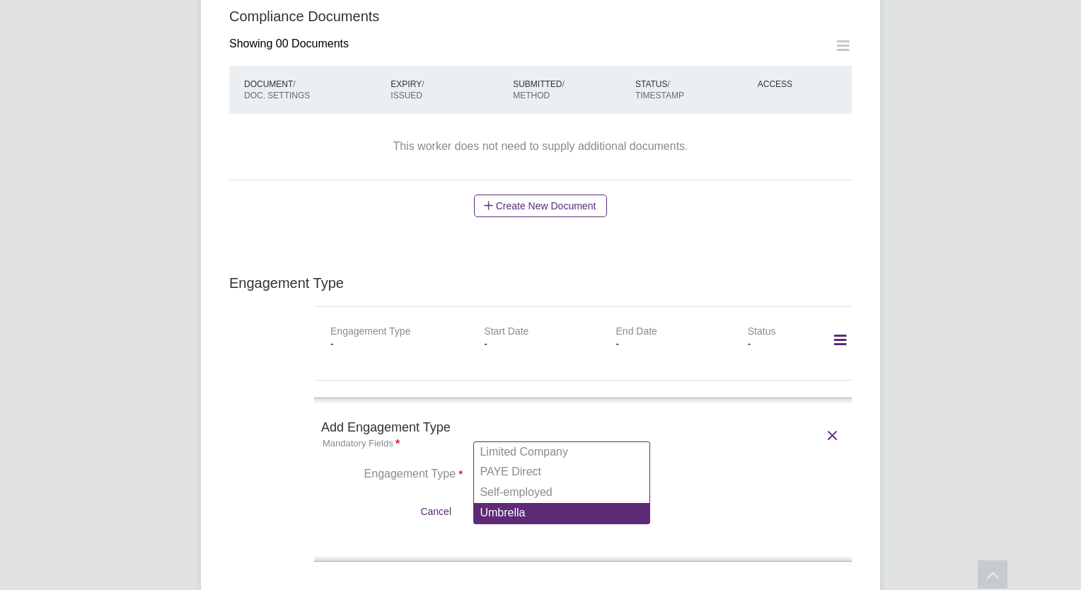
click at [524, 514] on li "Umbrella" at bounding box center [562, 513] width 176 height 21
type input "Umbrella"
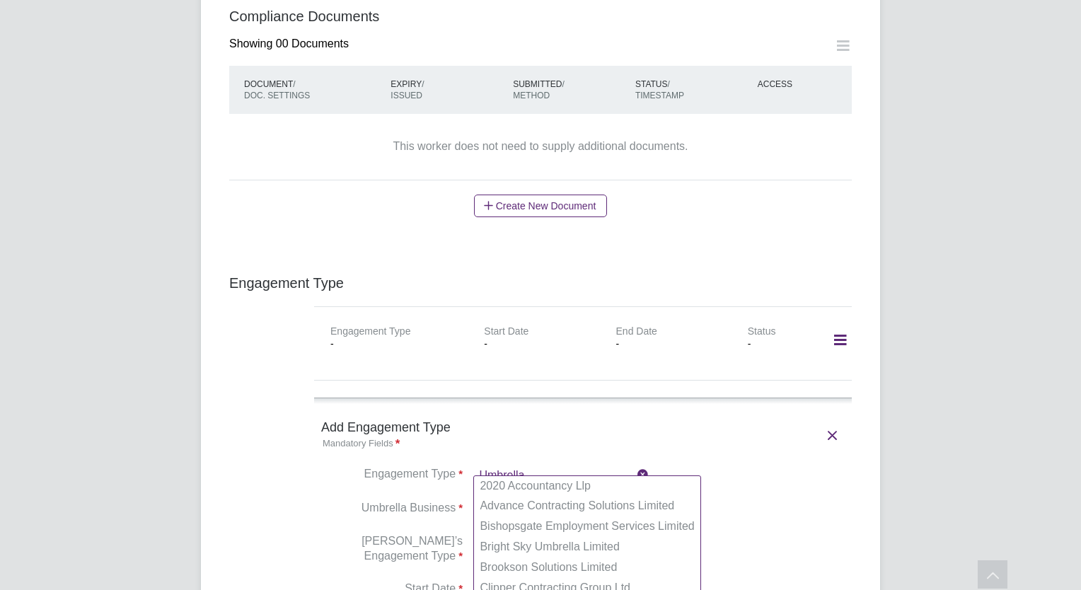
click at [544, 500] on input at bounding box center [561, 510] width 175 height 20
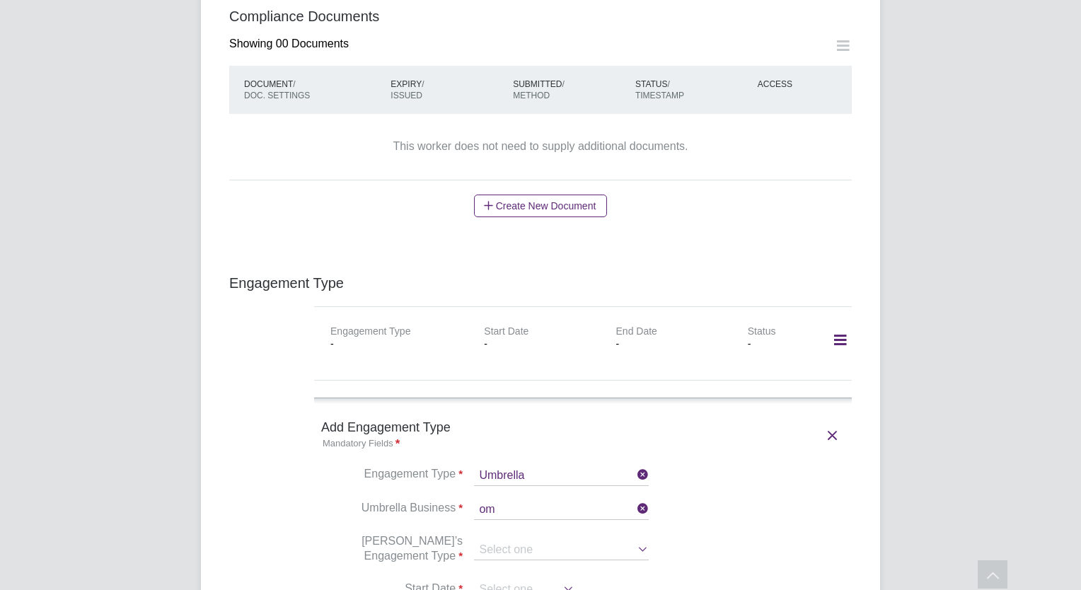
click at [528, 507] on li "Om nia Outsourcing Limited" at bounding box center [564, 506] width 180 height 21
type input "Omnia Outsourcing Limited"
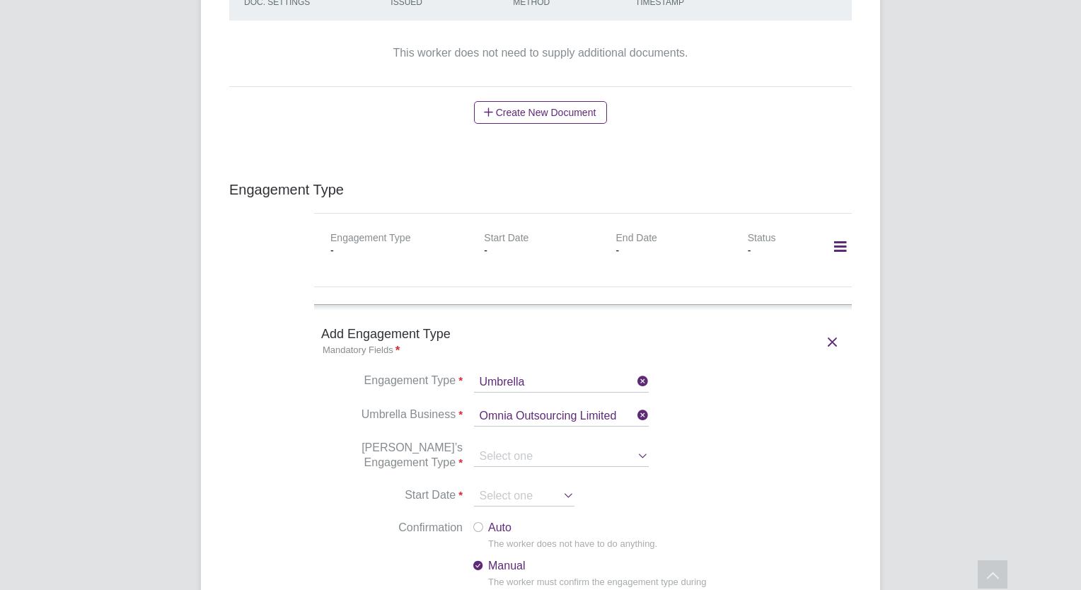
scroll to position [1062, 0]
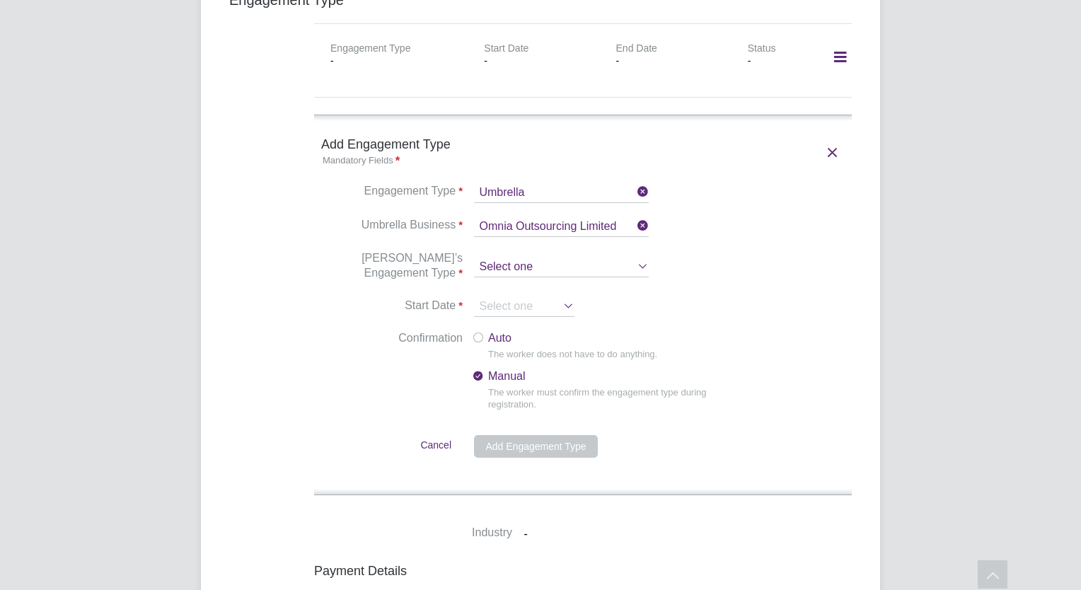
click at [597, 258] on input at bounding box center [561, 268] width 175 height 20
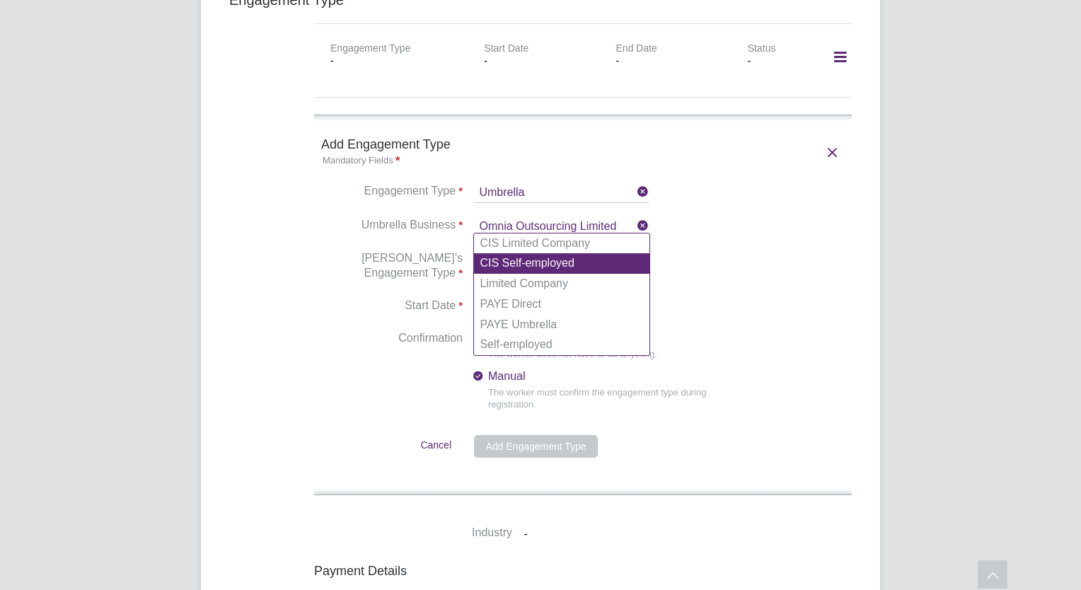
click at [539, 268] on li "CIS Self-employed" at bounding box center [562, 263] width 176 height 21
type input "CIS Self-employed"
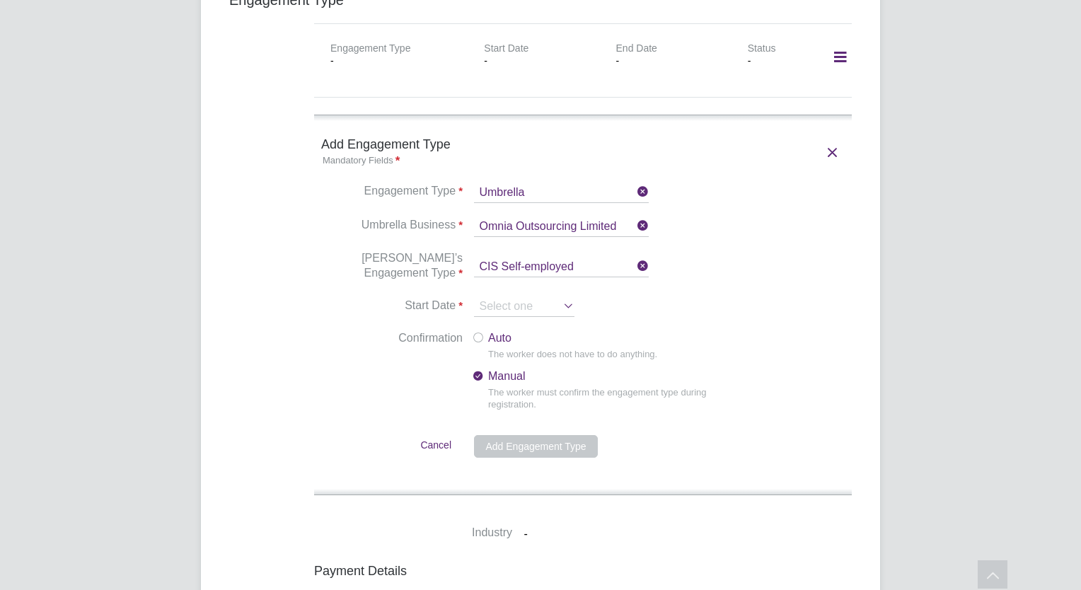
click at [514, 251] on li "Umbrella’s Engagement Type CIS Self-employed" at bounding box center [583, 274] width 524 height 47
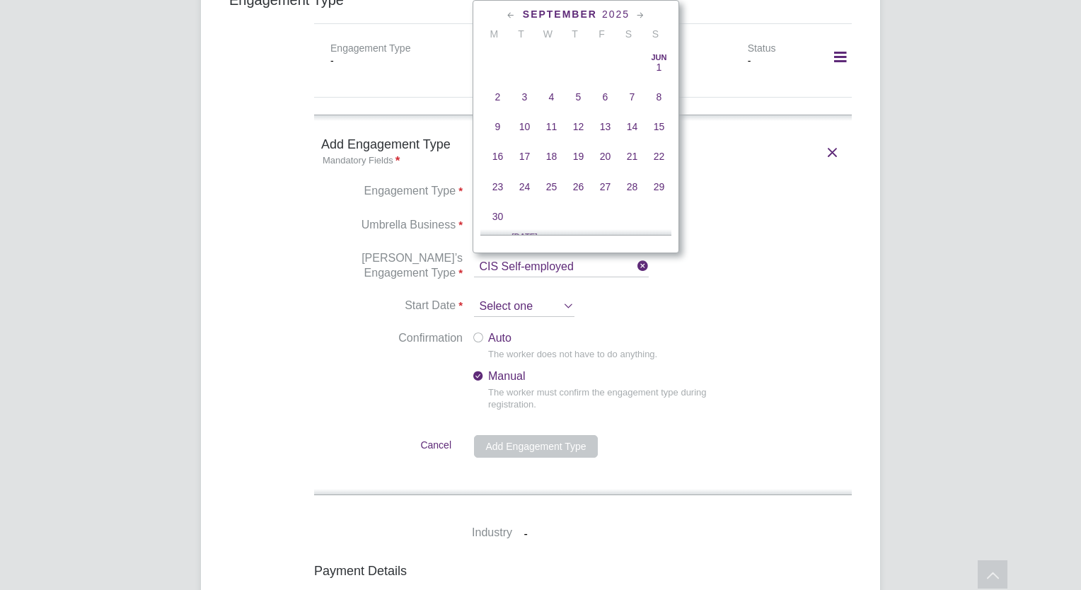
click at [513, 297] on input at bounding box center [524, 307] width 100 height 20
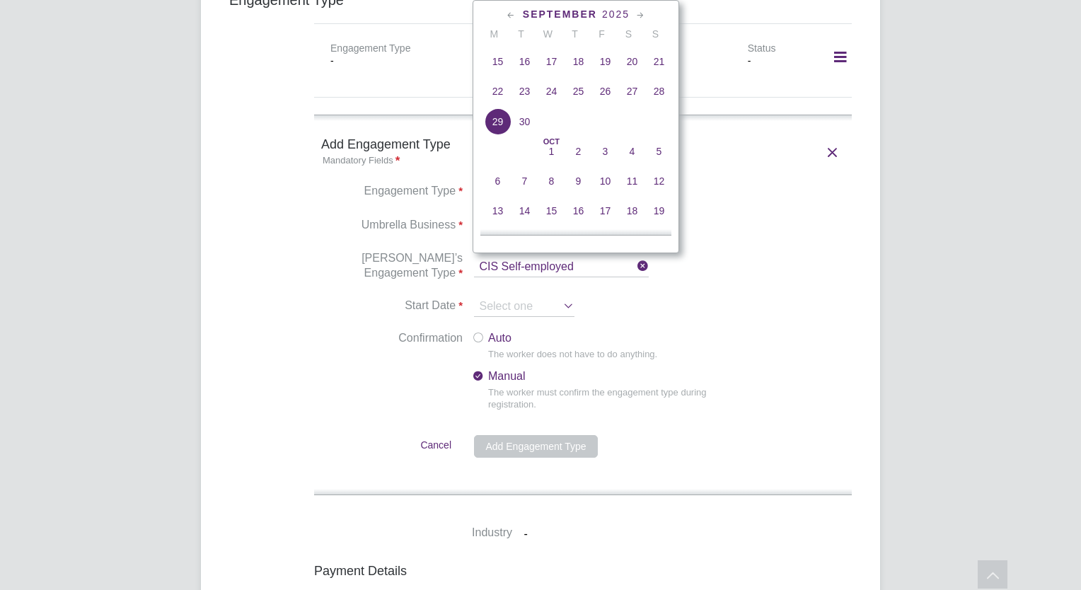
click at [786, 217] on li "Umbrella Business Omnia Outsourcing Limited" at bounding box center [583, 234] width 524 height 34
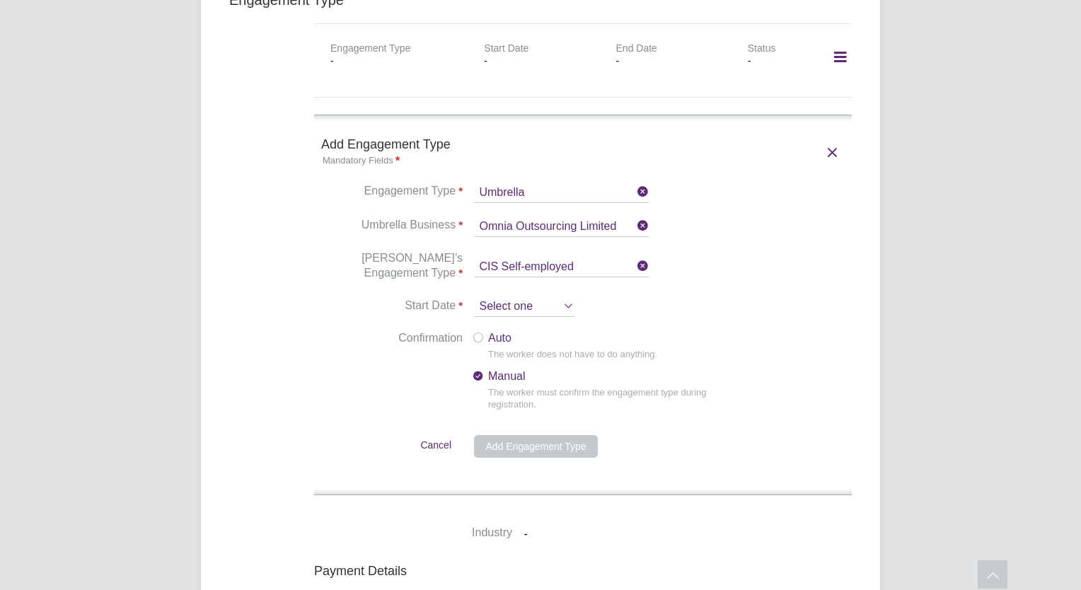
click at [492, 297] on input at bounding box center [524, 307] width 100 height 20
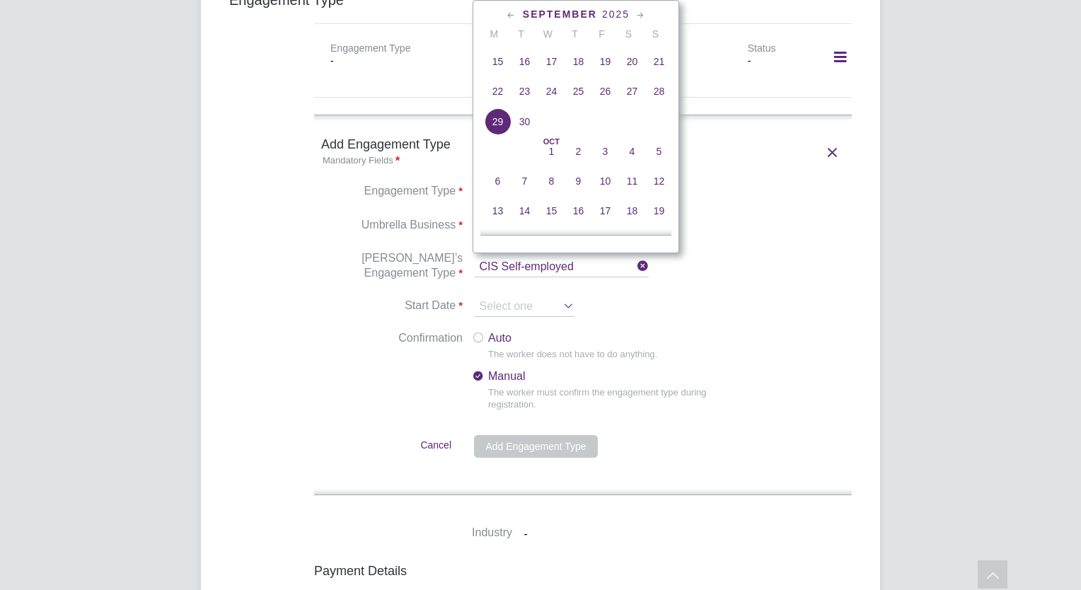
click at [495, 129] on span "29" at bounding box center [497, 121] width 27 height 27
type input "29 Sep 2025"
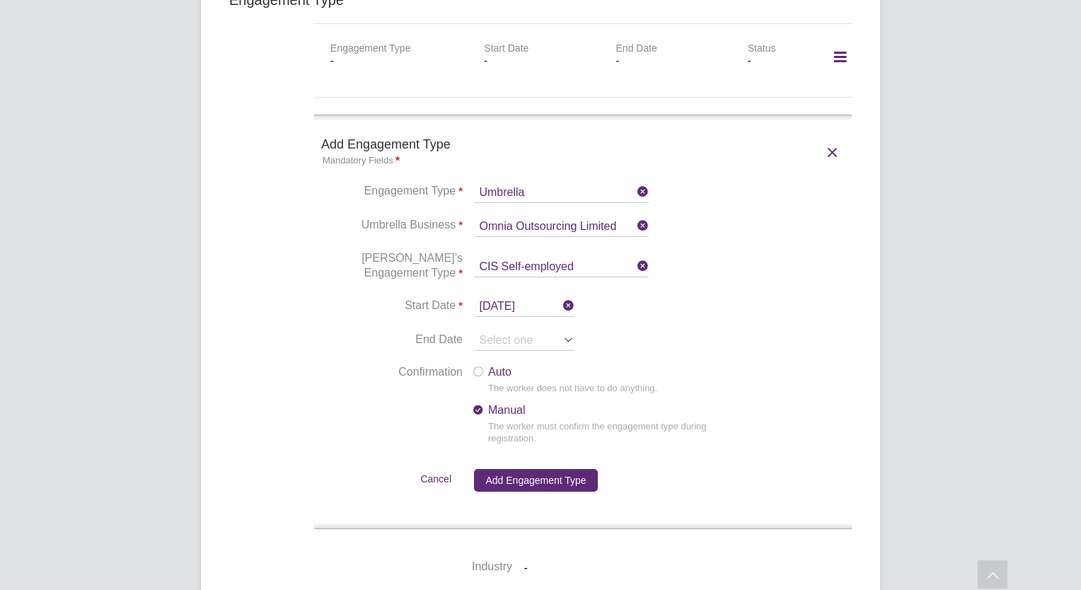
click at [476, 366] on div at bounding box center [478, 373] width 14 height 14
click at [513, 469] on button "Add Engagement Type" at bounding box center [535, 480] width 123 height 23
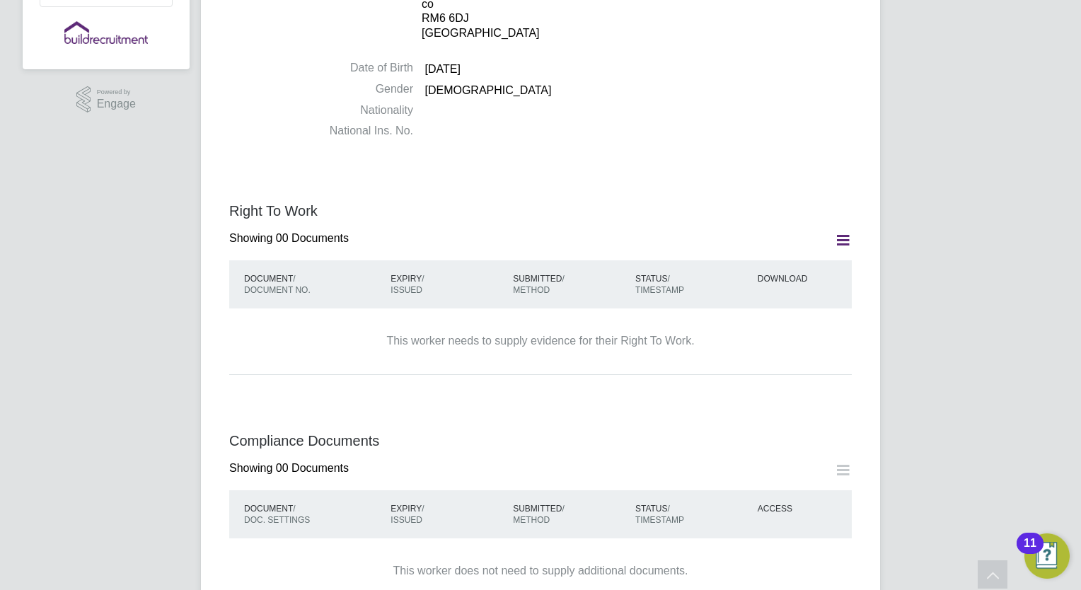
scroll to position [0, 0]
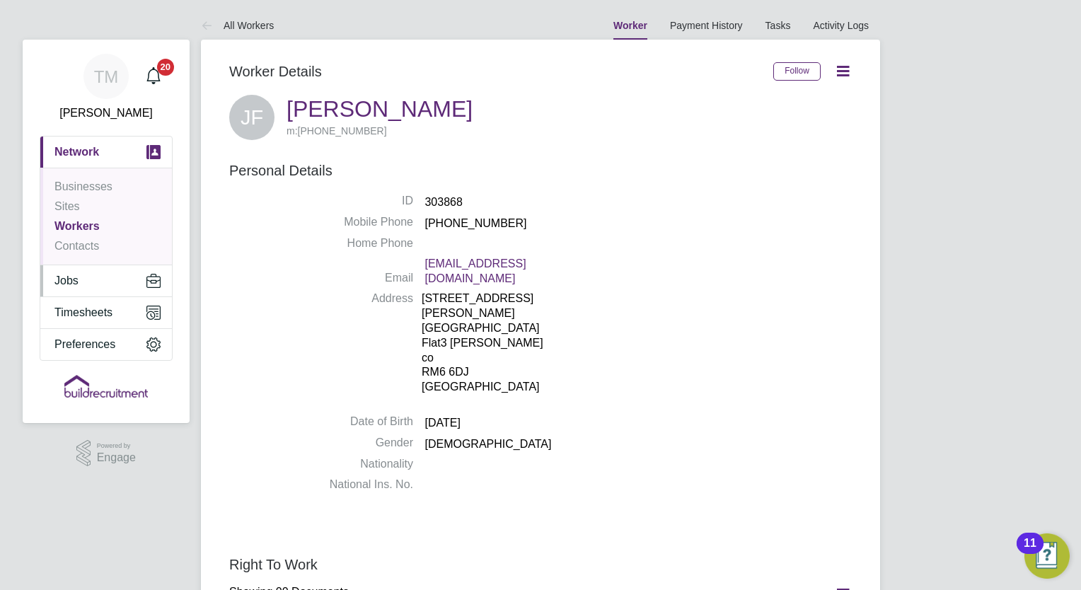
click at [67, 279] on span "Jobs" at bounding box center [66, 281] width 24 height 13
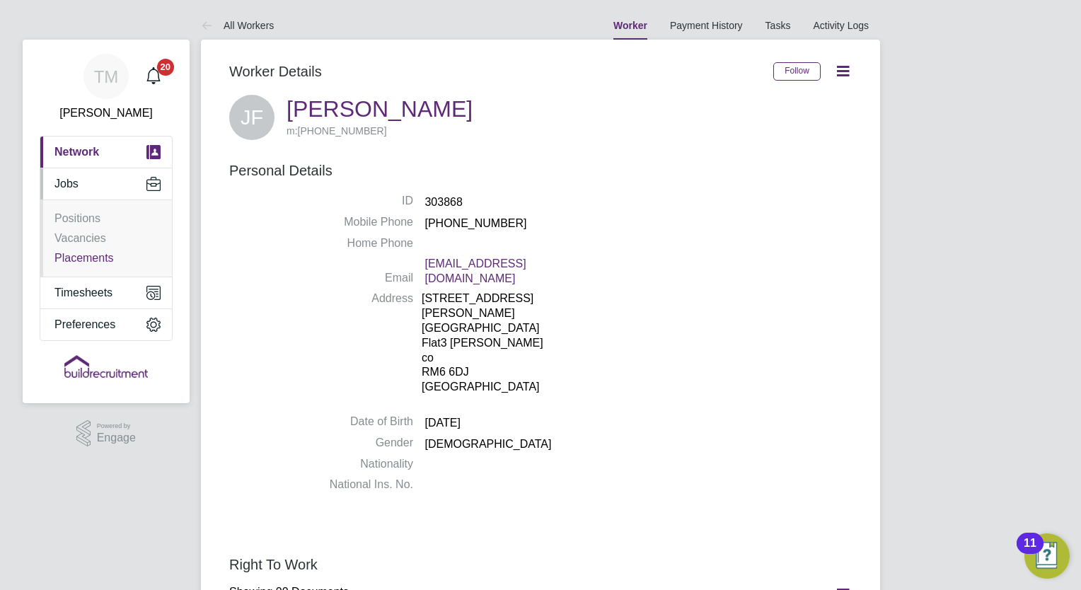
click at [87, 260] on link "Placements" at bounding box center [83, 258] width 59 height 12
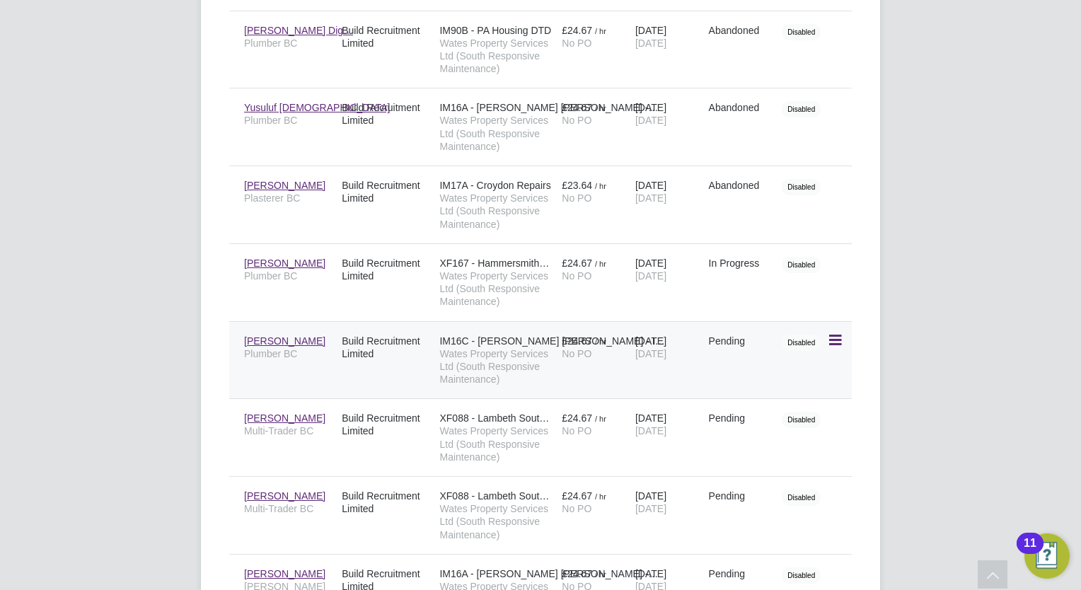
click at [838, 337] on icon at bounding box center [834, 340] width 14 height 17
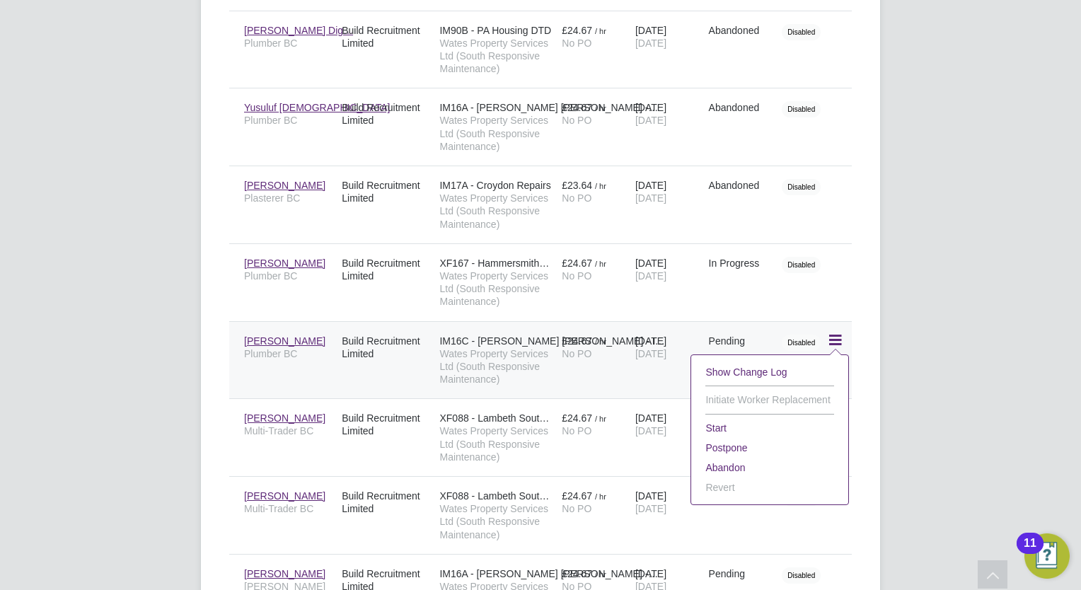
click at [380, 330] on div "Build Recruitment Limited" at bounding box center [387, 348] width 98 height 40
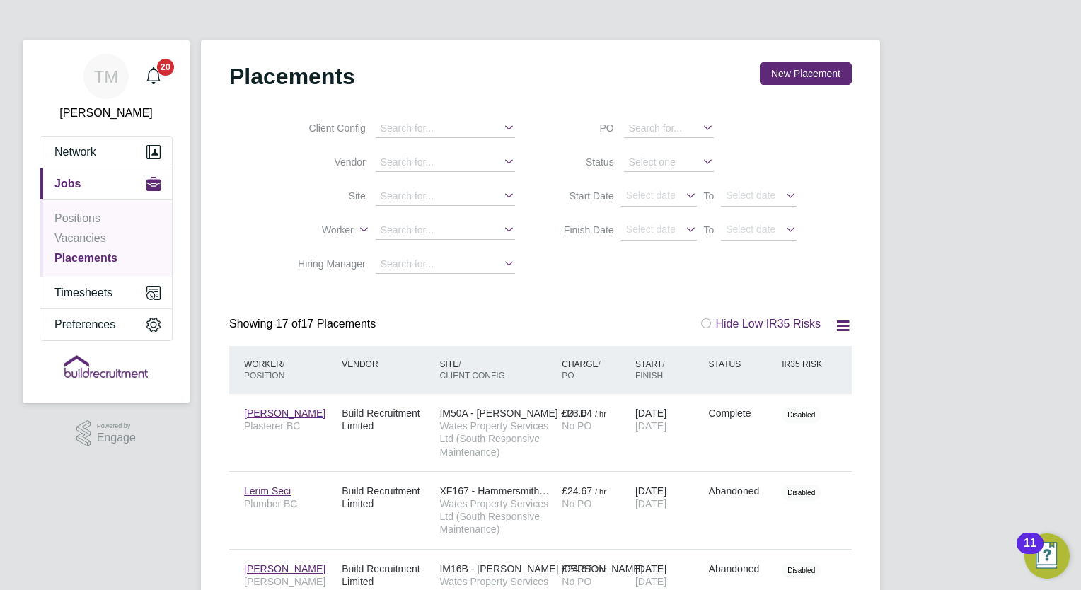
click at [77, 183] on span "Jobs" at bounding box center [67, 184] width 26 height 13
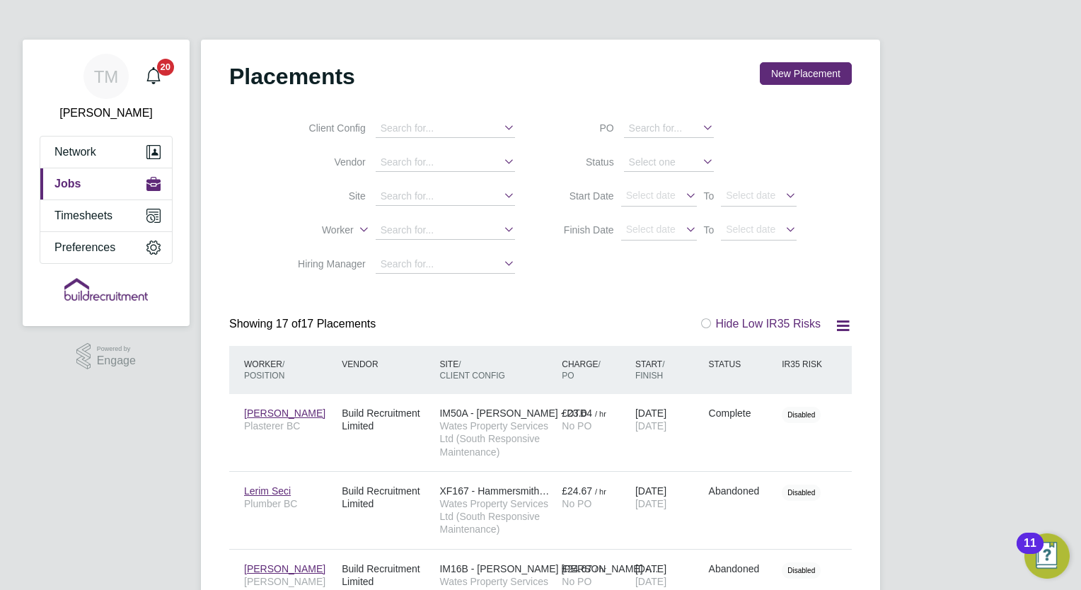
click at [77, 183] on span "Jobs" at bounding box center [67, 184] width 26 height 13
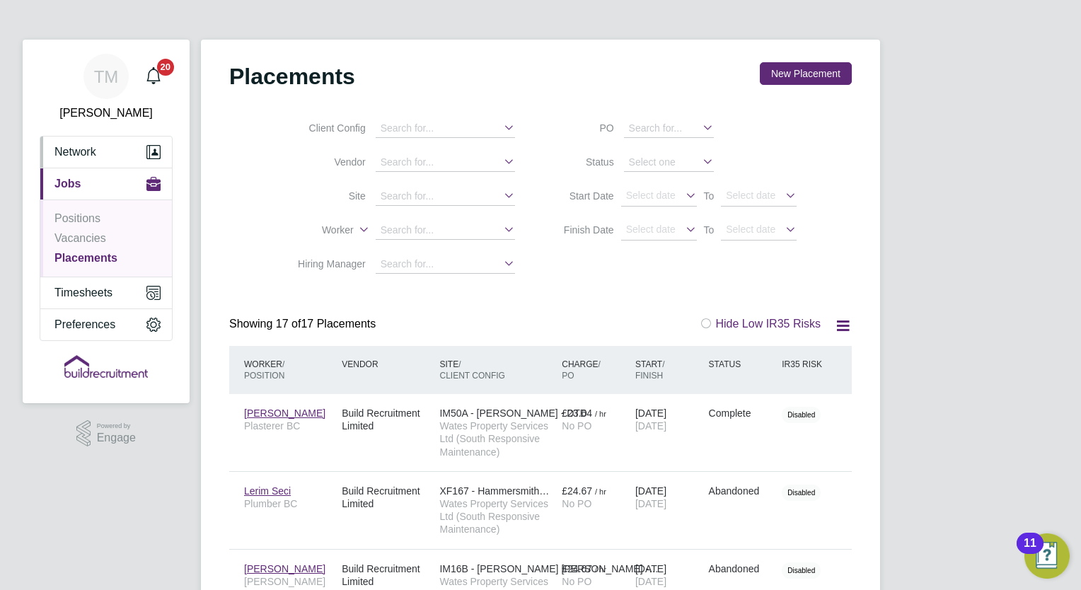
click at [93, 151] on span "Network" at bounding box center [75, 152] width 42 height 13
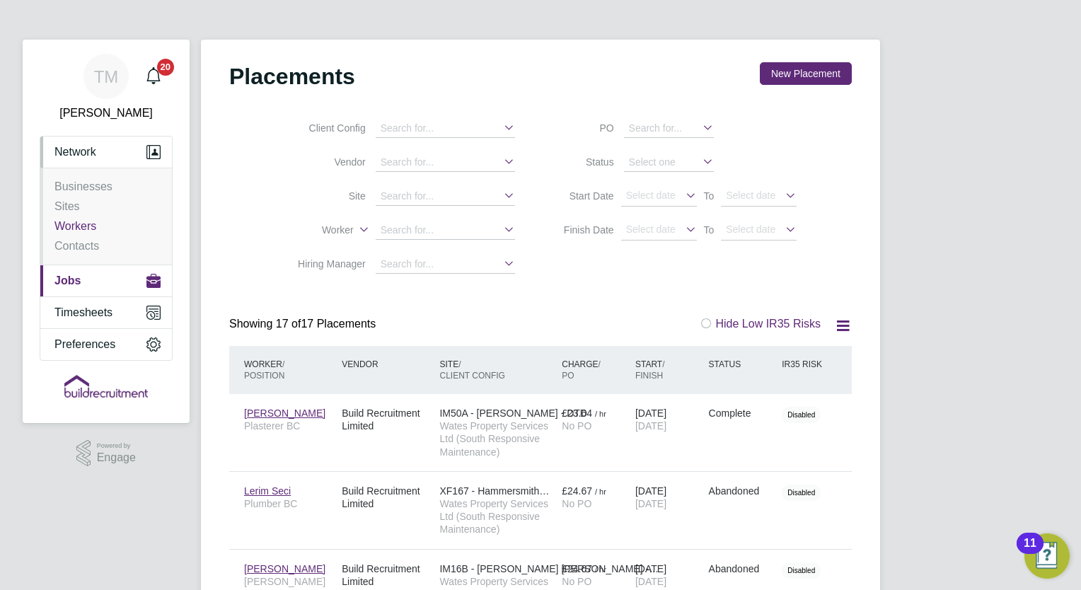
click at [76, 229] on link "Workers" at bounding box center [75, 226] width 42 height 12
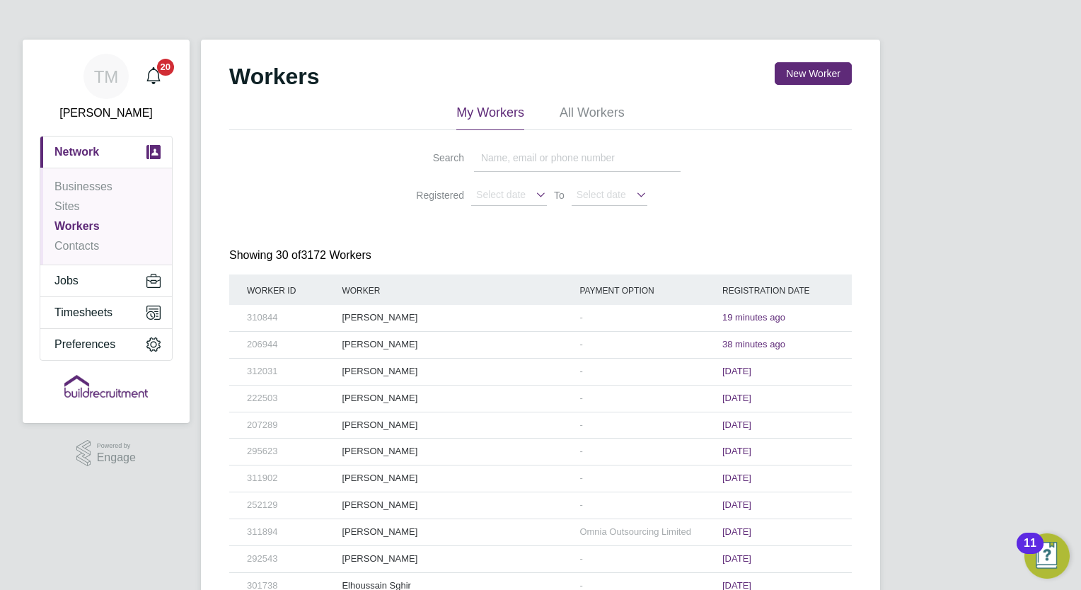
click at [514, 163] on input at bounding box center [577, 158] width 207 height 28
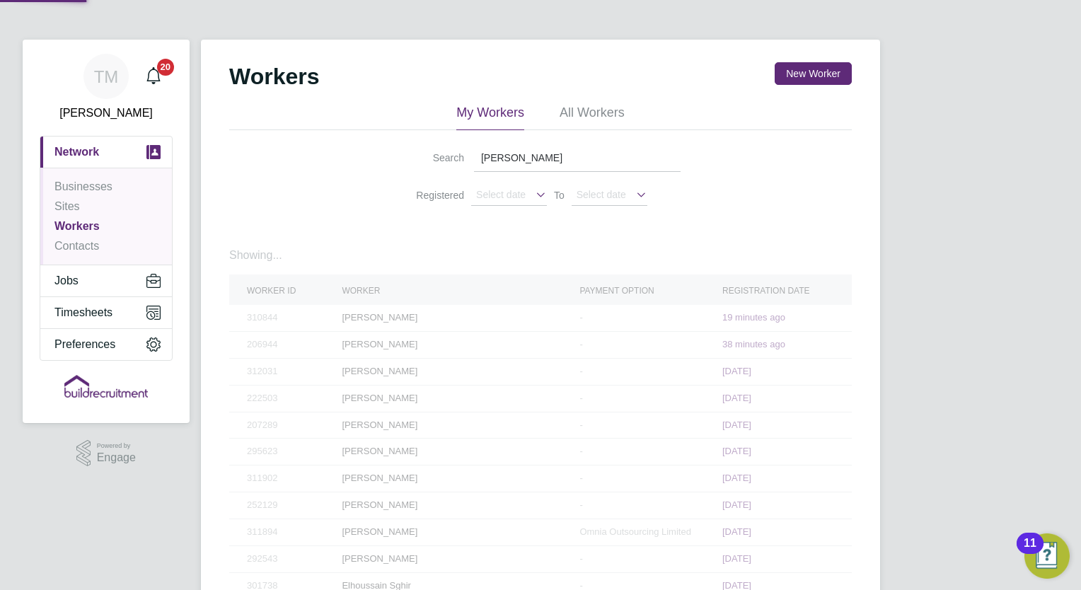
type input "daniel taylor"
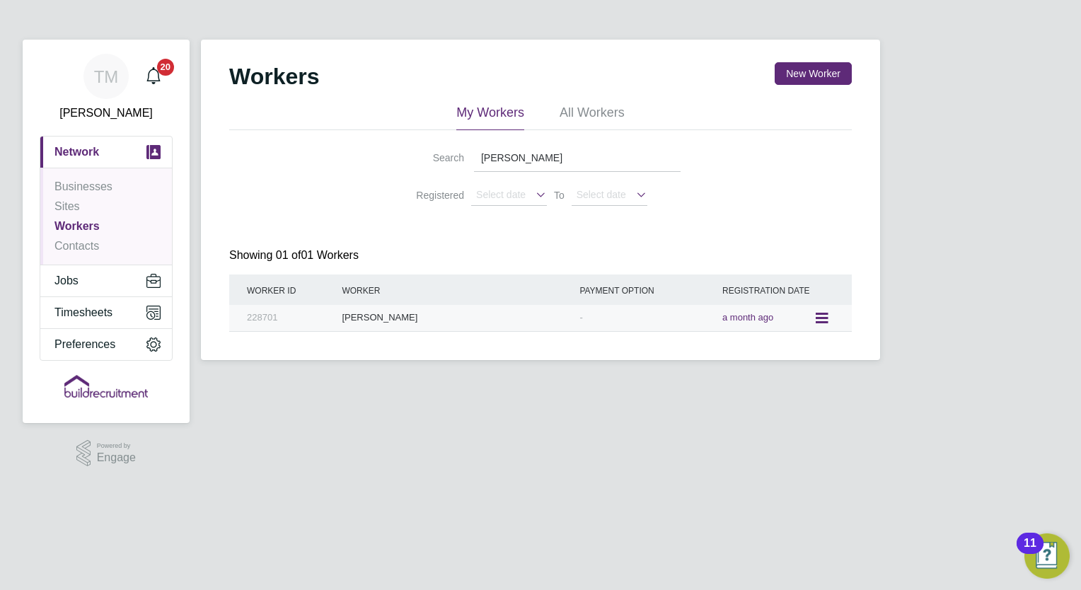
click at [828, 313] on icon at bounding box center [821, 318] width 14 height 17
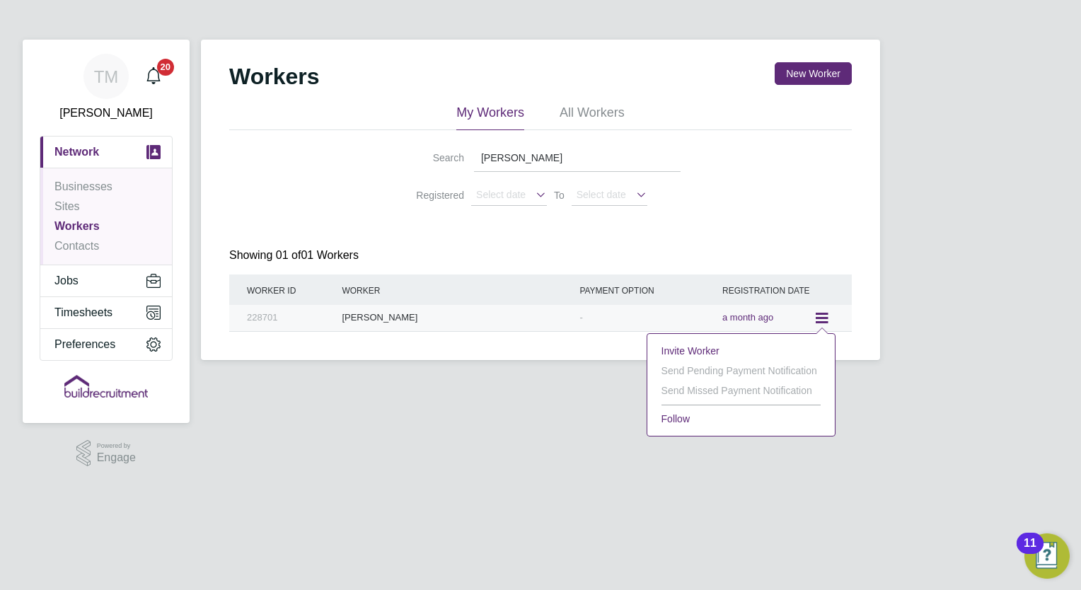
click at [384, 318] on div "Daniel Taylor" at bounding box center [457, 318] width 238 height 26
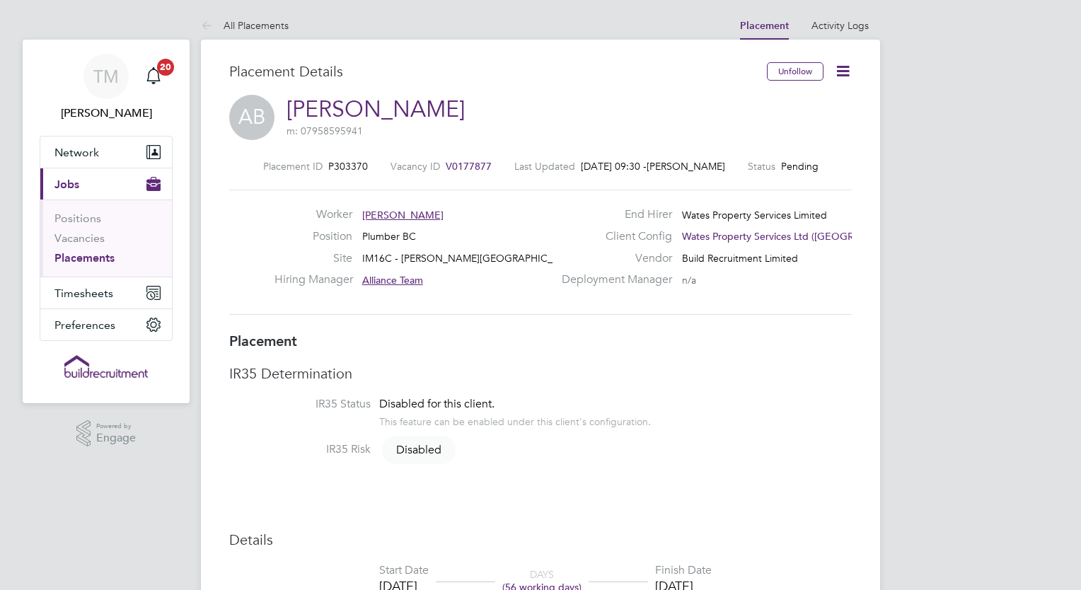
click at [414, 105] on link "[PERSON_NAME]" at bounding box center [376, 110] width 178 height 28
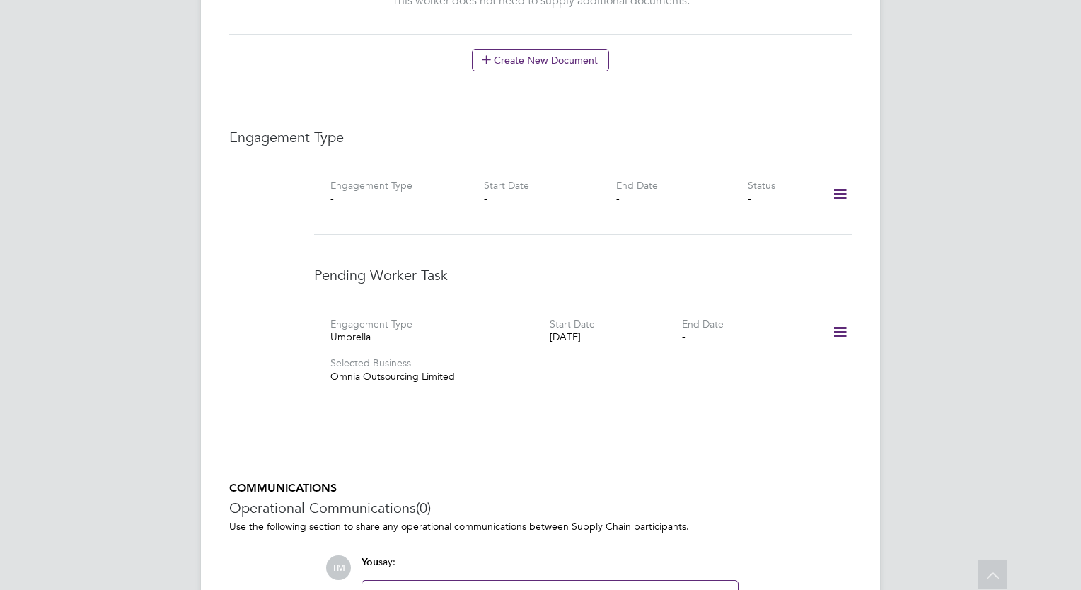
scroll to position [920, 0]
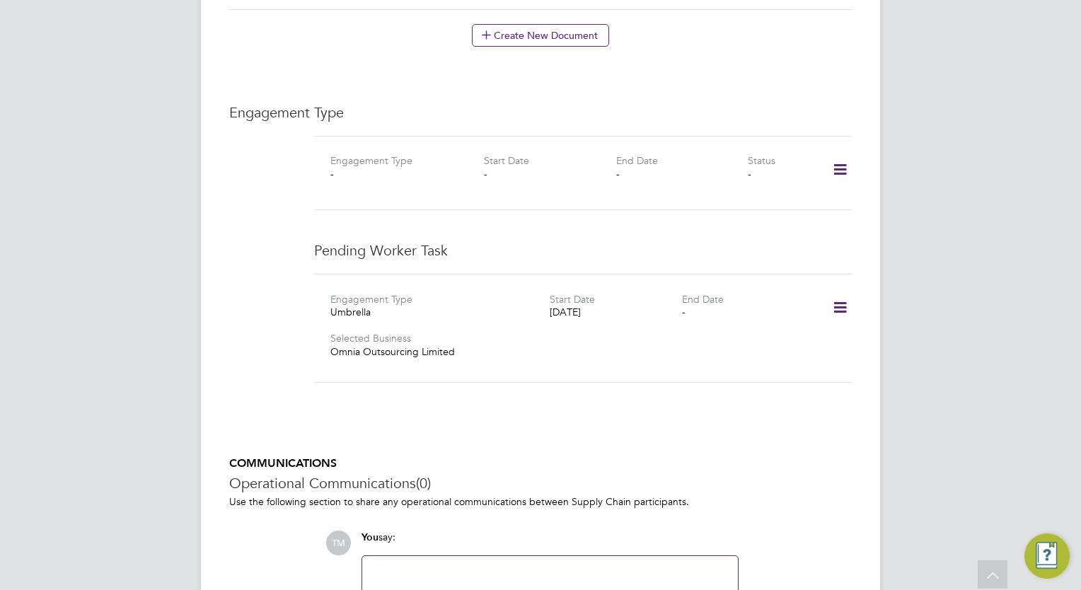
click at [844, 292] on icon at bounding box center [840, 308] width 25 height 33
click at [812, 331] on li "Edit" at bounding box center [820, 334] width 54 height 20
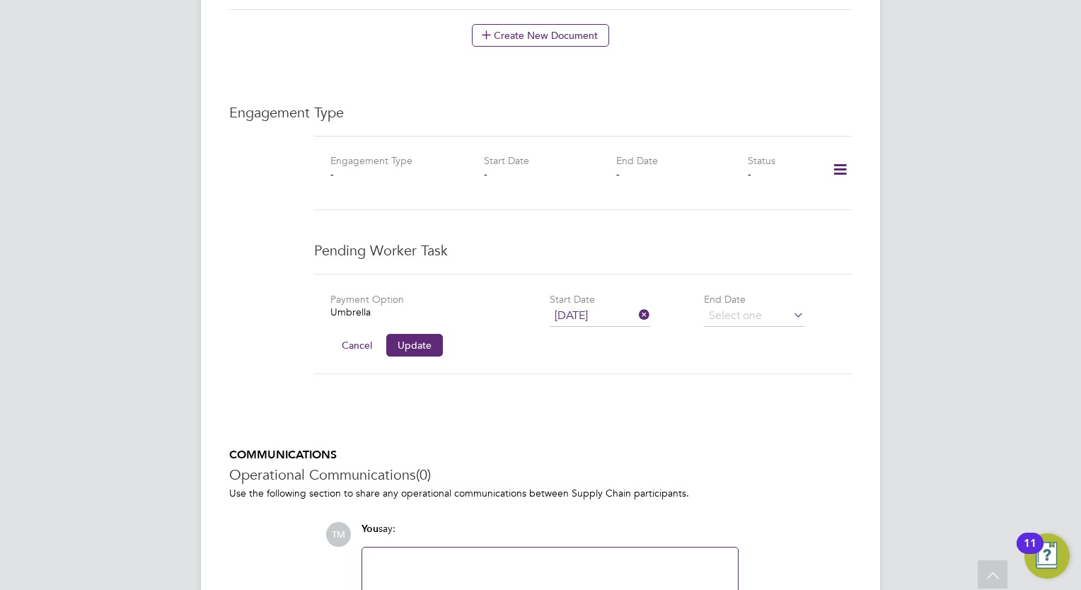
click at [413, 334] on button "Update" at bounding box center [414, 345] width 57 height 23
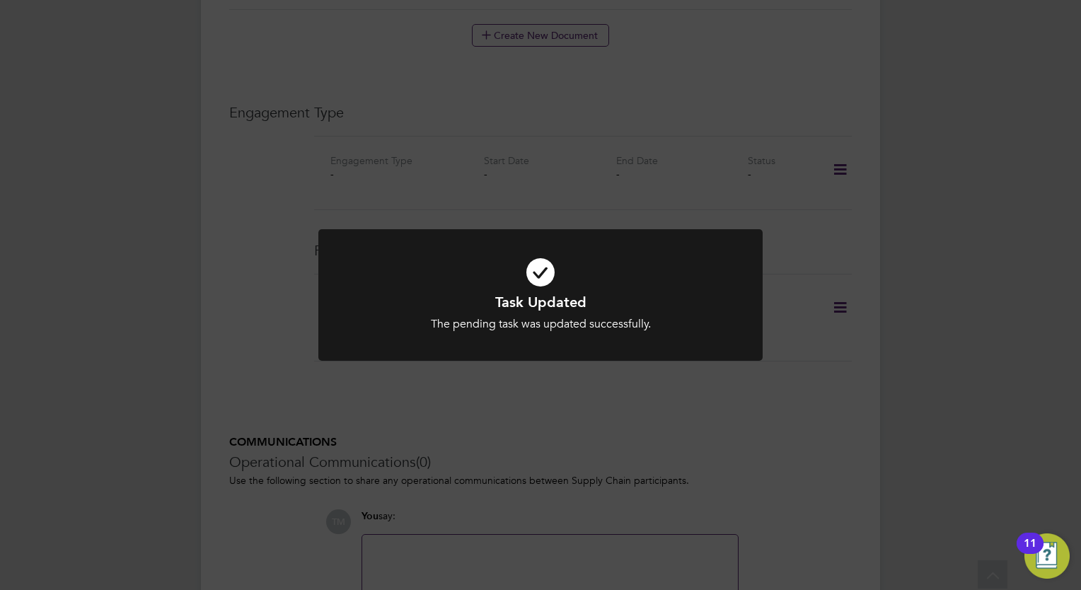
click at [542, 267] on icon at bounding box center [541, 272] width 368 height 55
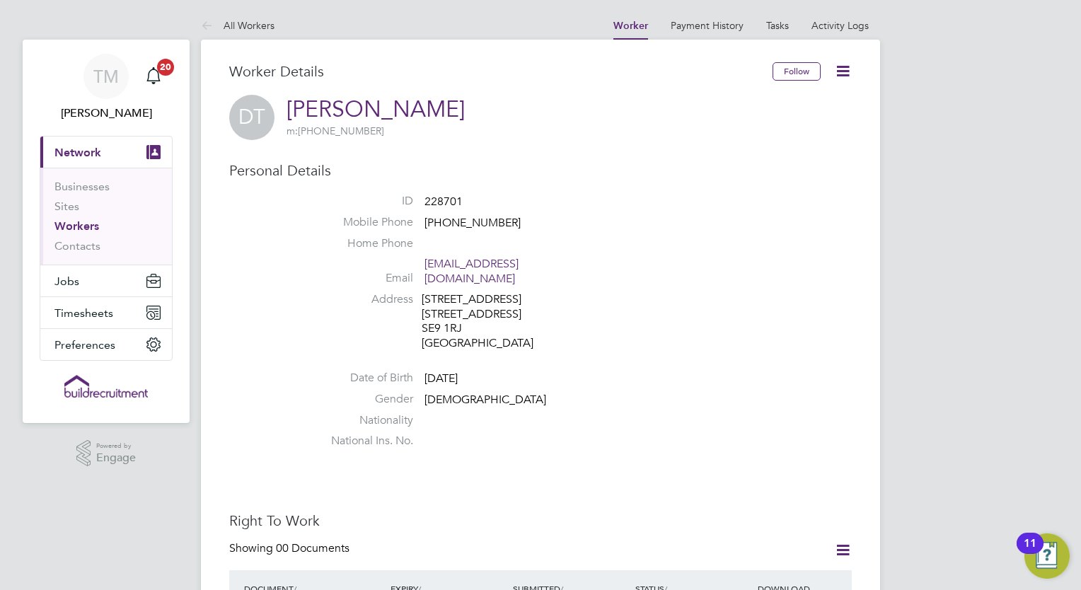
click at [375, 115] on link "[PERSON_NAME]" at bounding box center [376, 110] width 178 height 28
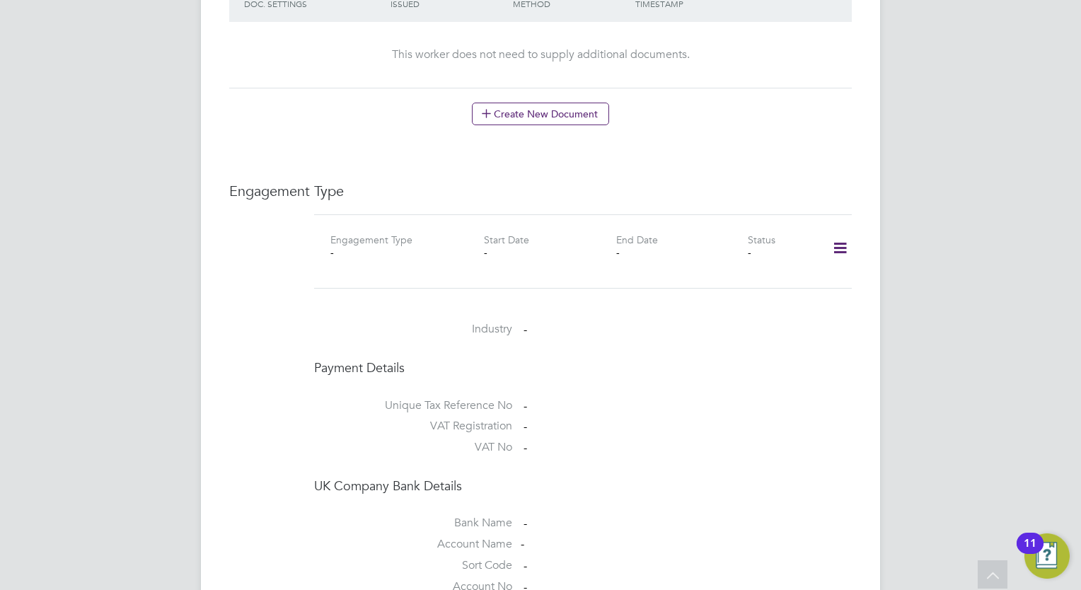
scroll to position [849, 0]
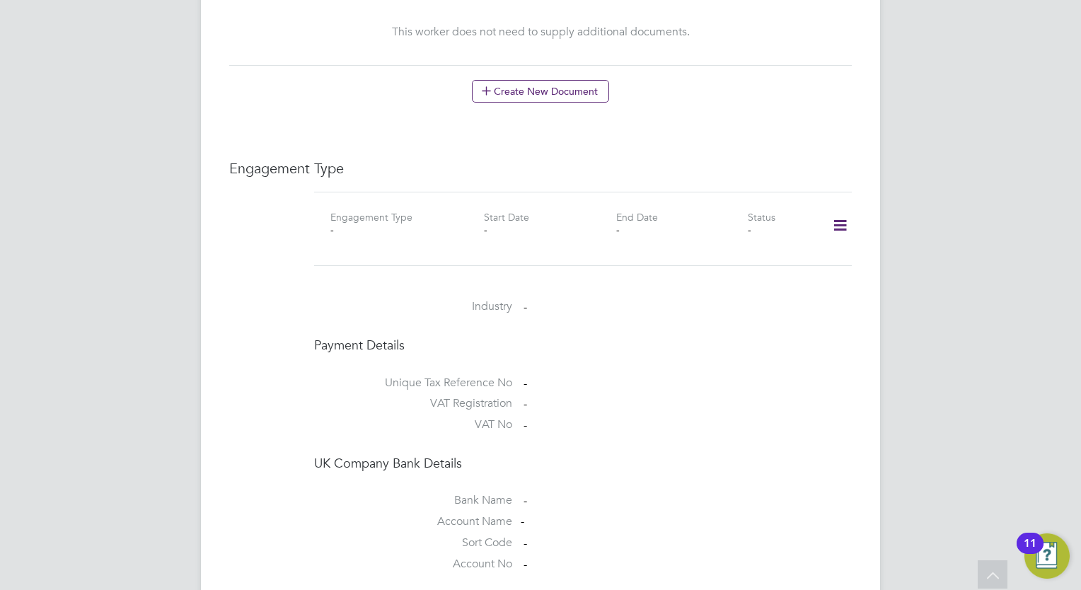
click at [846, 211] on icon at bounding box center [840, 225] width 25 height 33
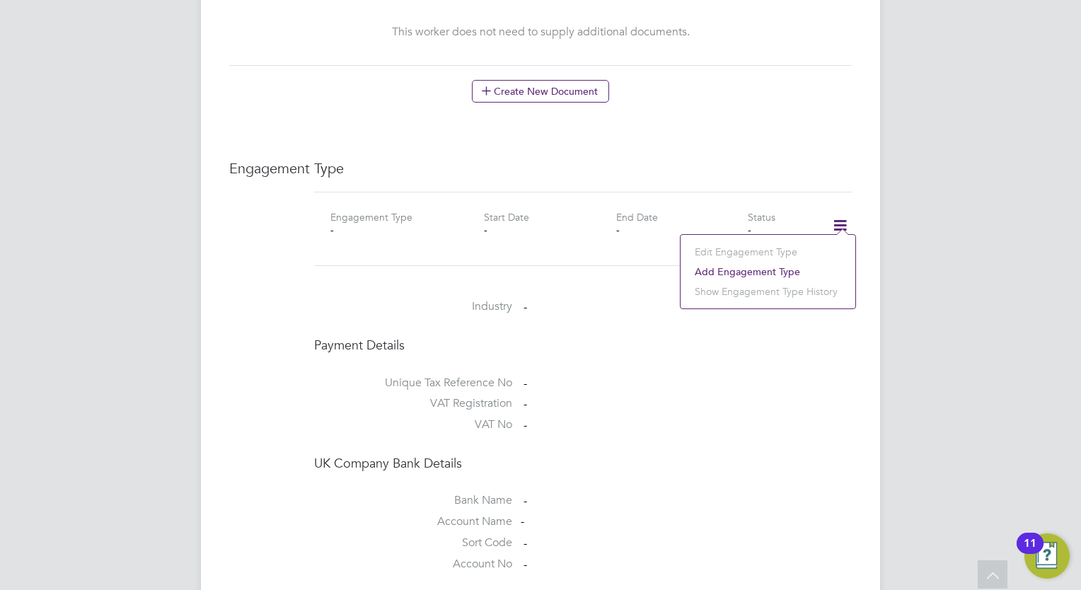
click at [717, 271] on li "Add Engagement Type" at bounding box center [768, 272] width 161 height 20
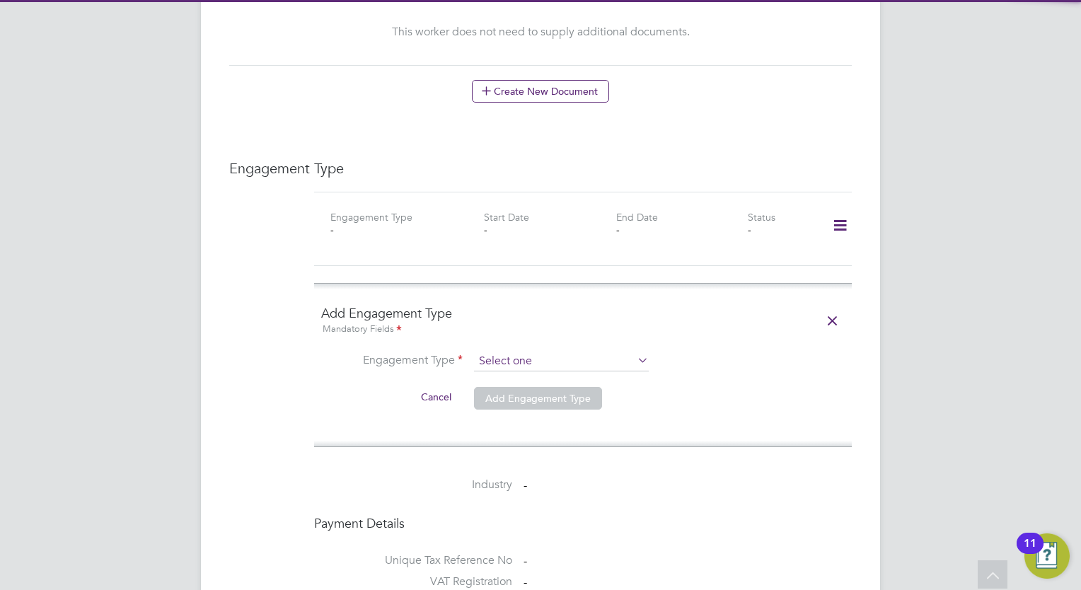
click at [496, 352] on input at bounding box center [561, 362] width 175 height 20
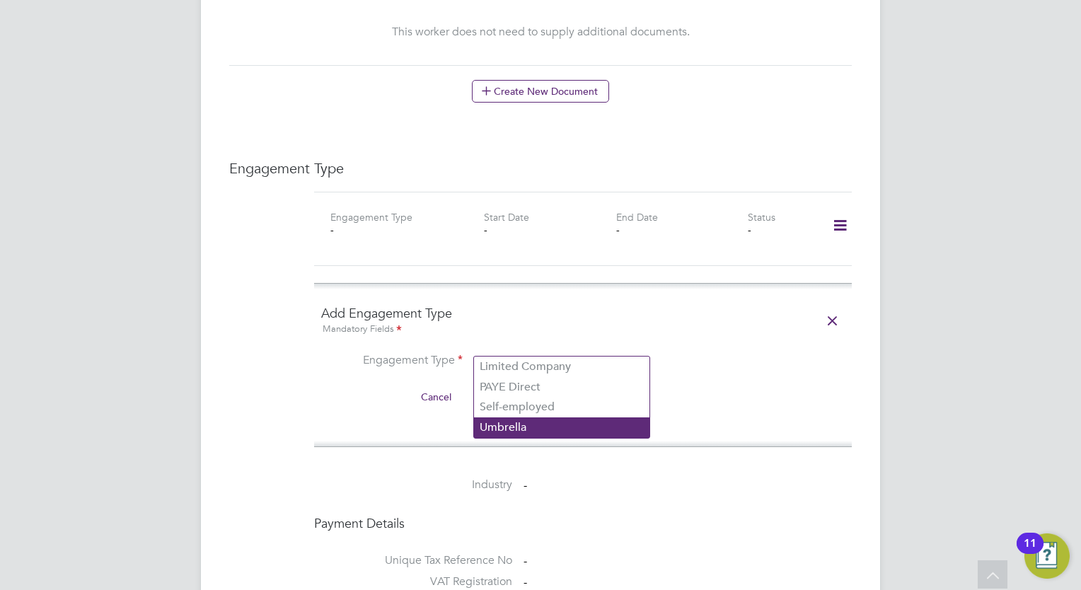
click at [504, 422] on li "Umbrella" at bounding box center [562, 428] width 176 height 21
type input "Umbrella"
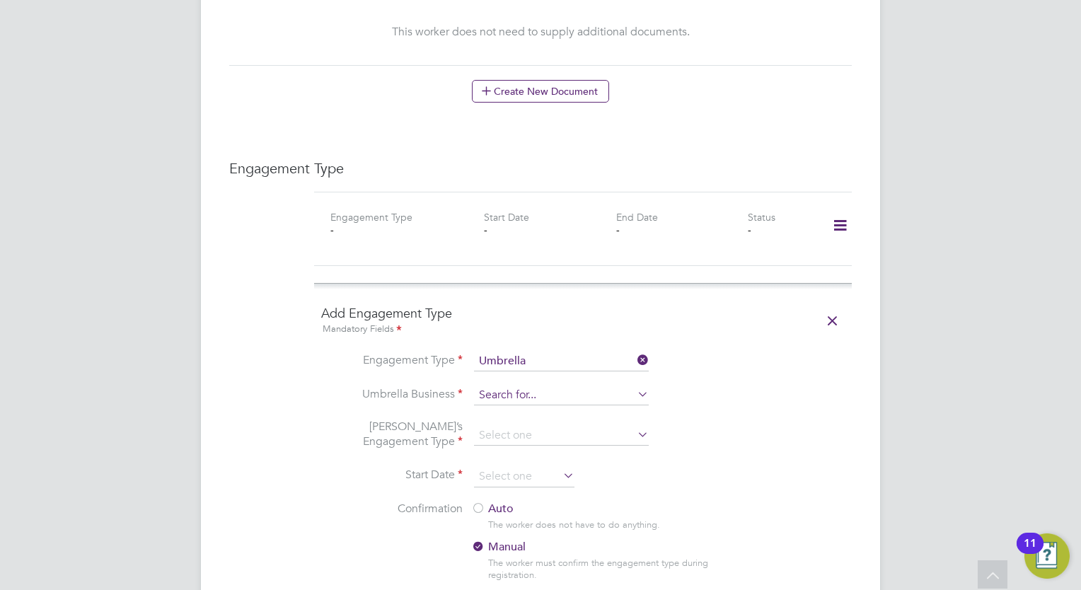
click at [539, 386] on input at bounding box center [561, 396] width 175 height 20
click at [533, 395] on li "Omn ia Outsourcing Limited" at bounding box center [562, 401] width 176 height 21
type input "Omnia Outsourcing Limited"
click at [561, 426] on input at bounding box center [561, 436] width 175 height 20
click at [538, 461] on li "CIS Self-employed" at bounding box center [562, 461] width 176 height 21
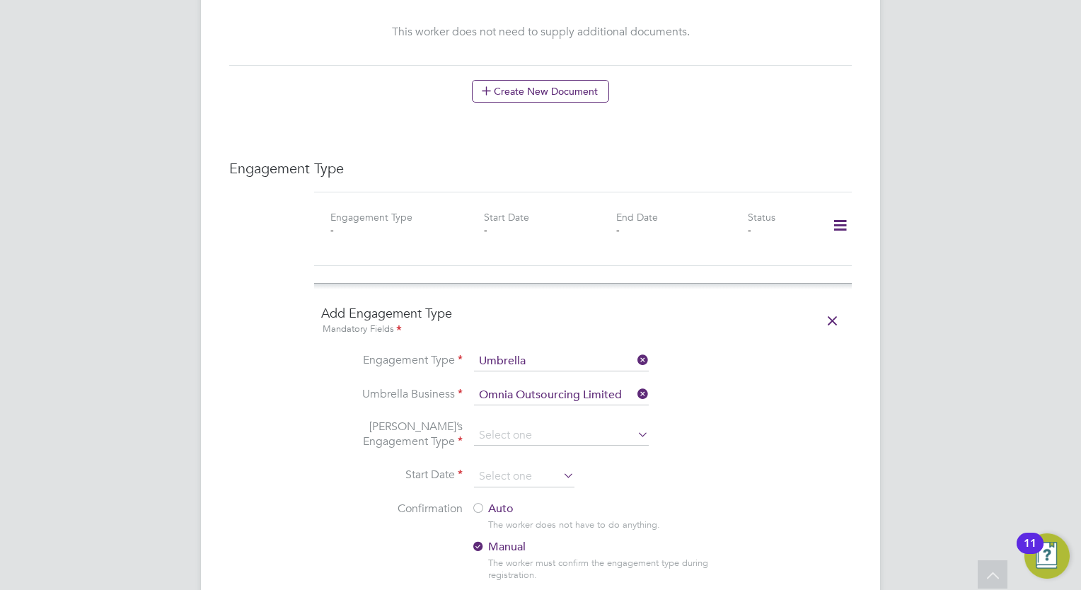
type input "CIS Self-employed"
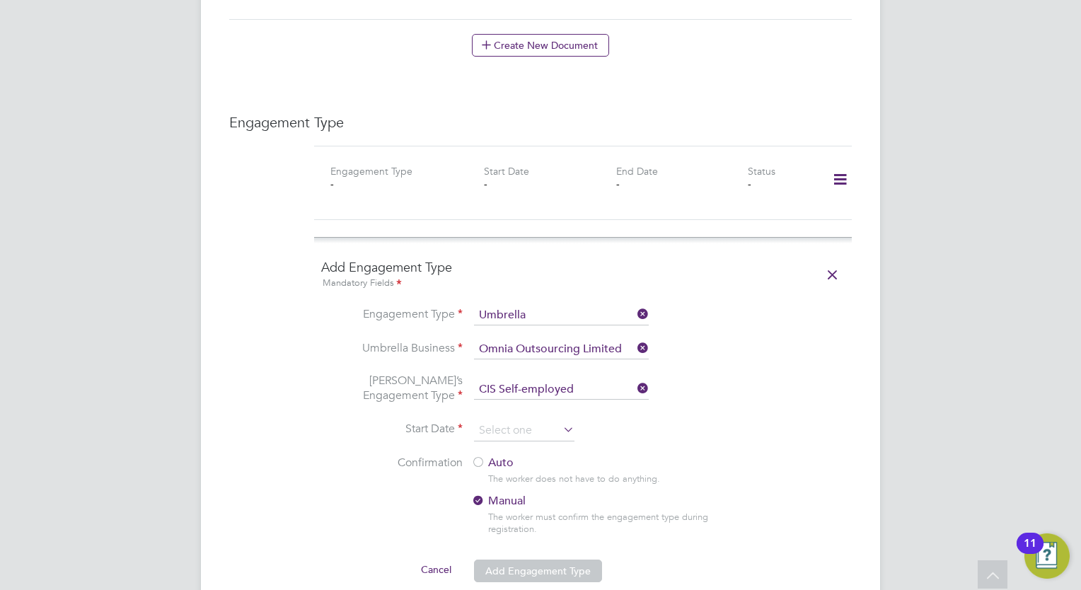
scroll to position [920, 0]
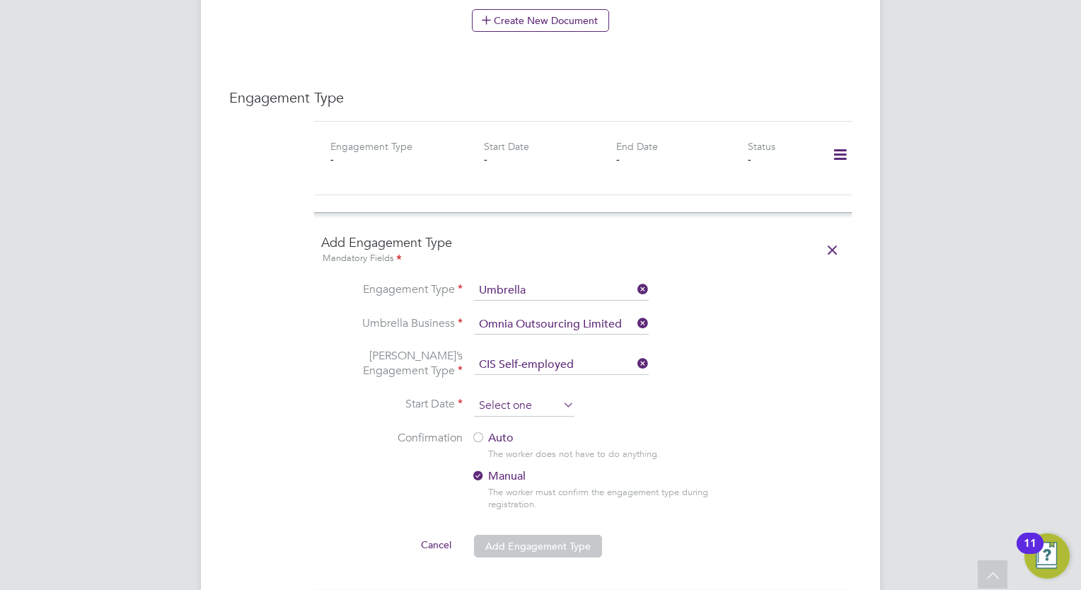
click at [515, 396] on input at bounding box center [524, 406] width 100 height 21
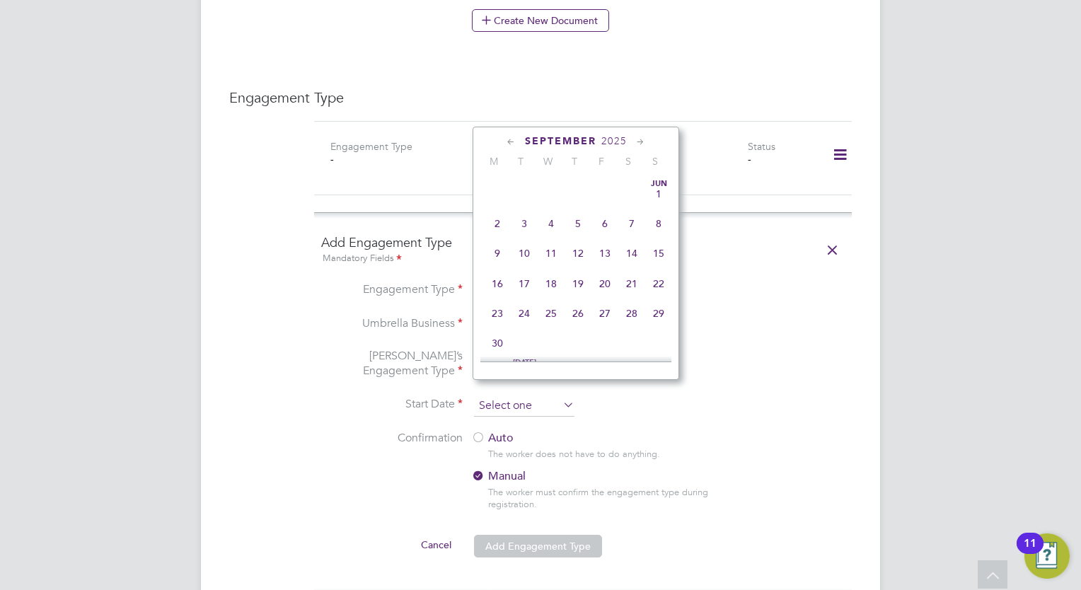
scroll to position [554, 0]
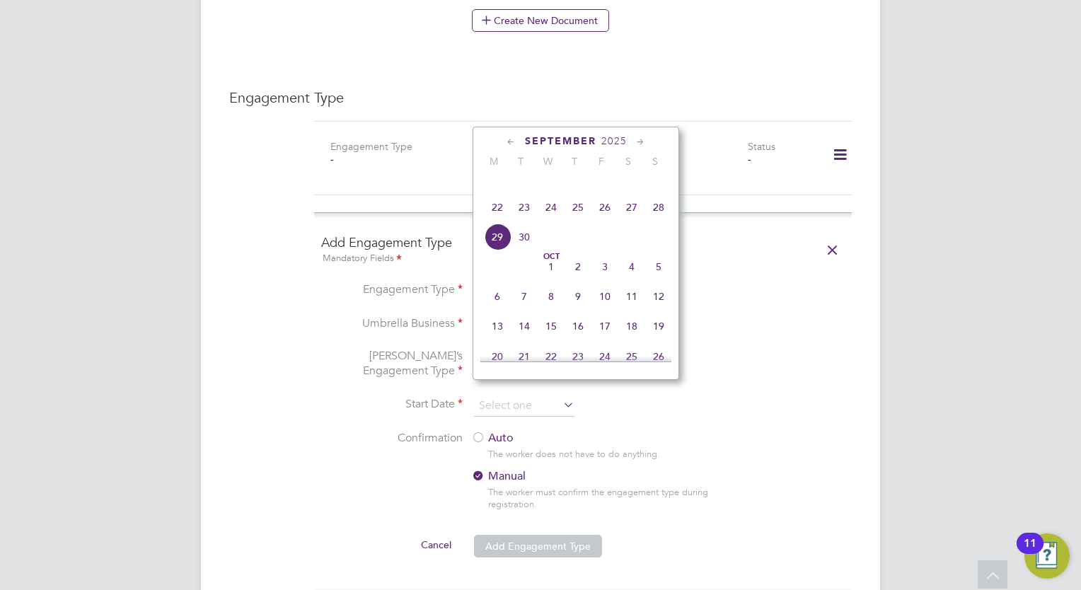
click at [498, 310] on span "6" at bounding box center [497, 296] width 27 height 27
type input "[DATE]"
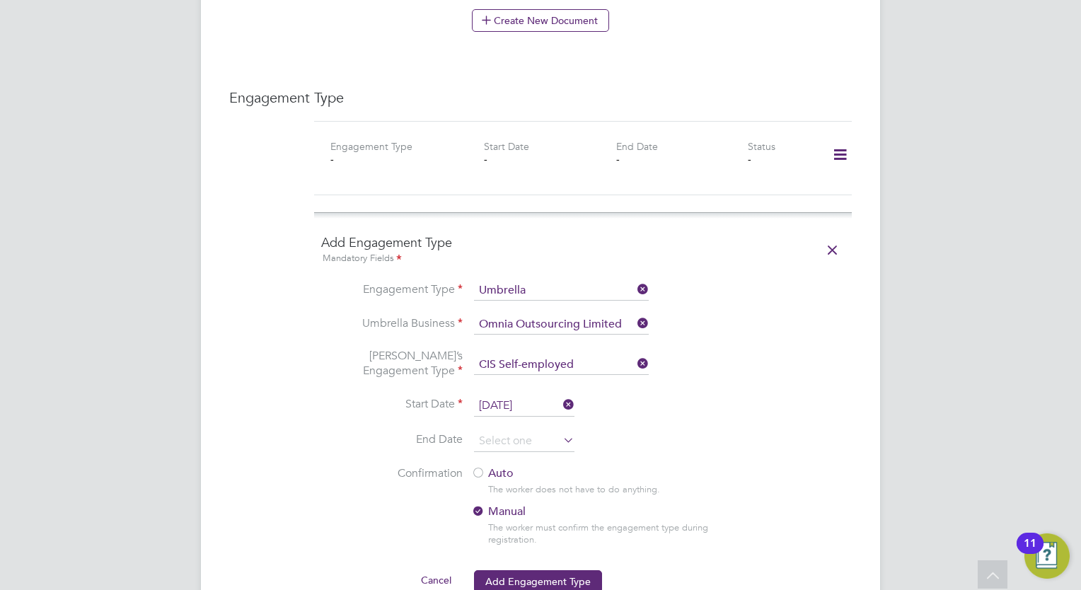
click at [480, 467] on div at bounding box center [478, 474] width 14 height 14
click at [539, 570] on button "Add Engagement Type" at bounding box center [538, 581] width 128 height 23
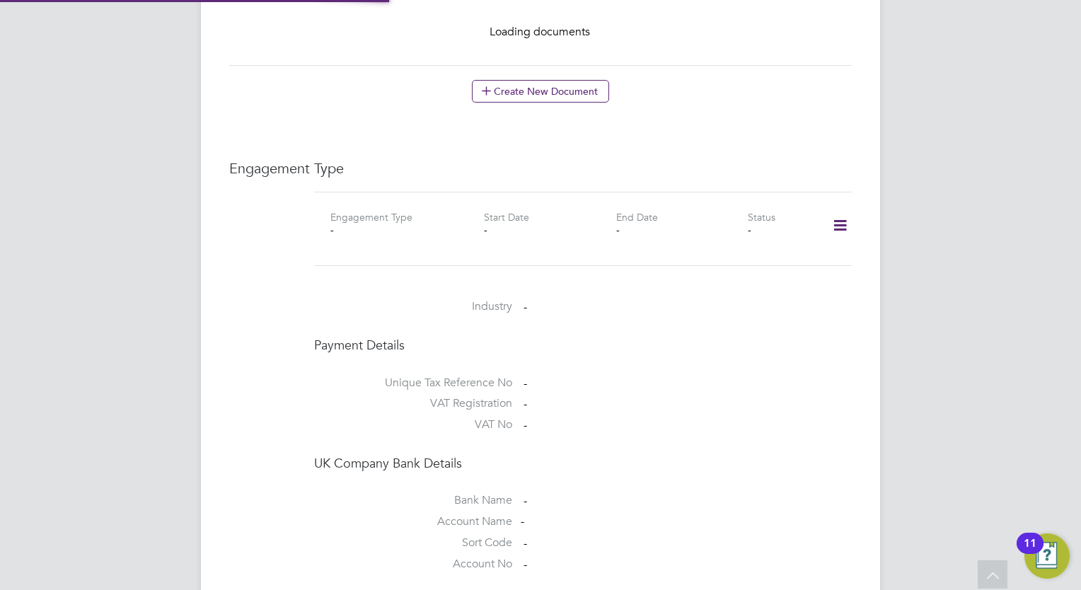
scroll to position [863, 0]
